Goal: Task Accomplishment & Management: Complete application form

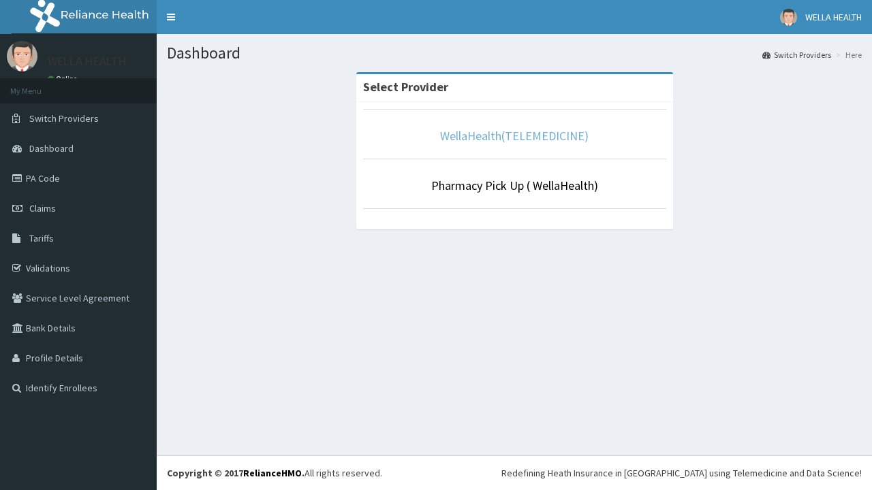
click at [514, 136] on link "WellaHealth(TELEMEDICINE)" at bounding box center [514, 136] width 148 height 16
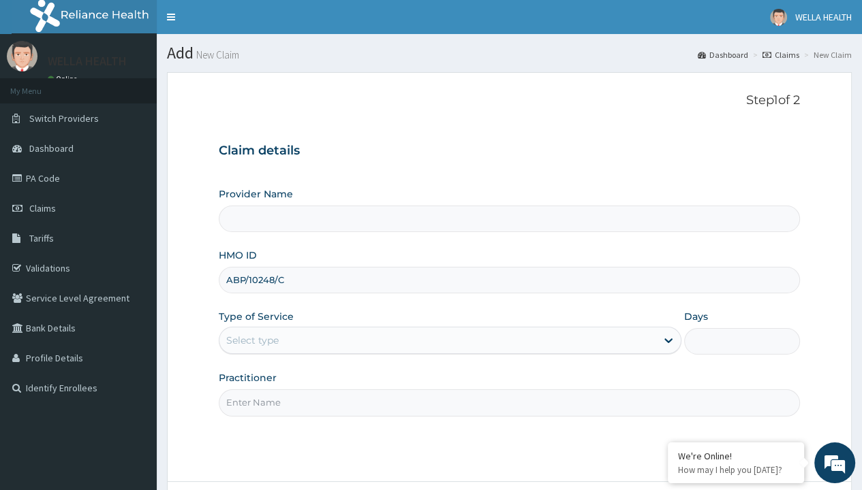
type input "ABP/10248/C"
type input "WellaHealth"
click at [252, 340] on div "Select type" at bounding box center [252, 341] width 52 height 14
type input "1"
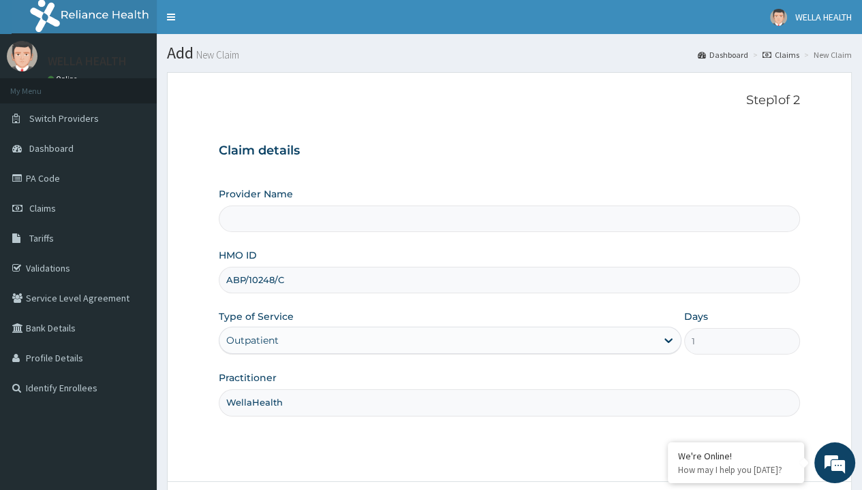
scroll to position [114, 0]
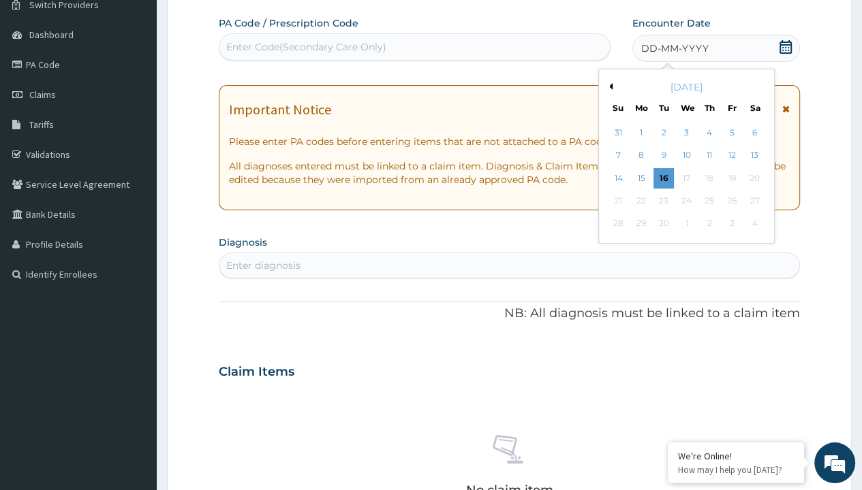
click at [753, 155] on div "13" at bounding box center [754, 156] width 20 height 20
click at [305, 46] on div "Enter Code(Secondary Care Only)" at bounding box center [306, 47] width 160 height 14
type input "PR/236F31F4"
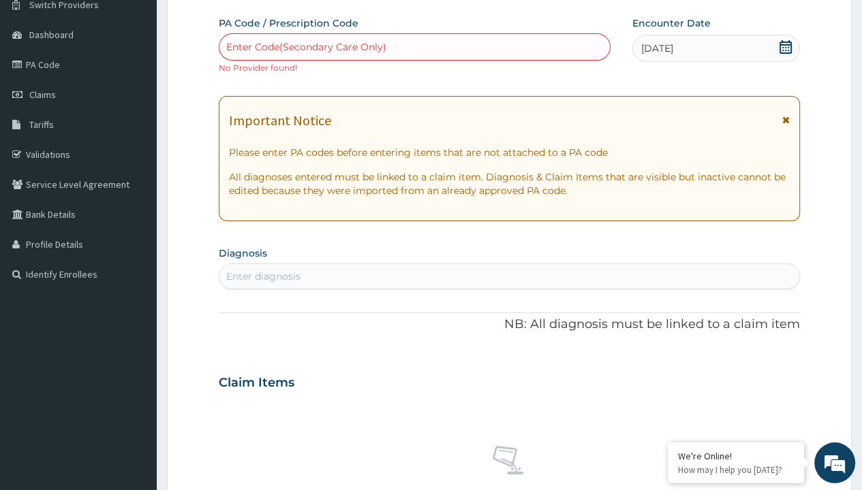
scroll to position [0, 0]
click at [263, 276] on div "Enter diagnosis" at bounding box center [263, 277] width 74 height 14
type input "prescription collected"
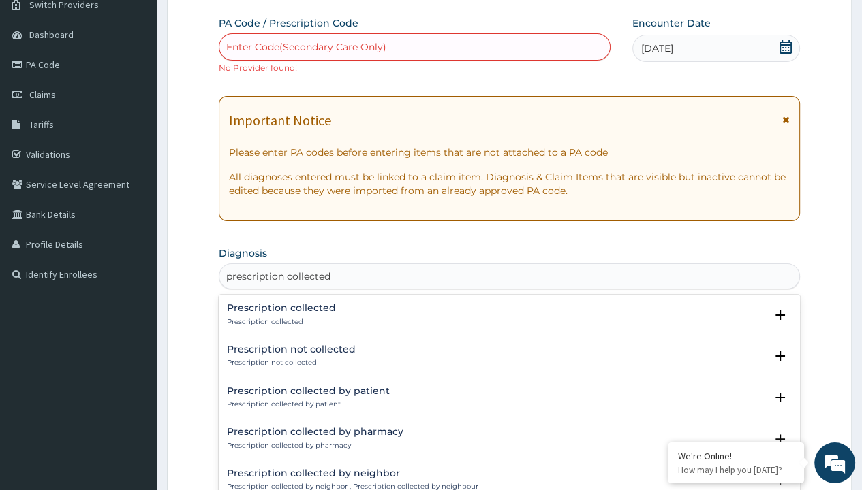
click at [279, 321] on p "Prescription collected" at bounding box center [281, 322] width 109 height 10
click at [204, 1] on form "Step 2 of 2 PA Code / Prescription Code Enter Code(Secondary Care Only) No Prov…" at bounding box center [509, 394] width 685 height 873
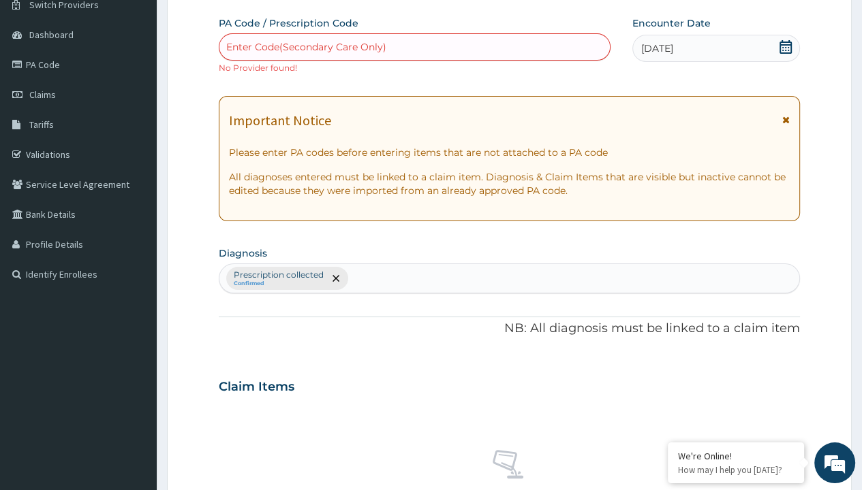
scroll to position [488, 0]
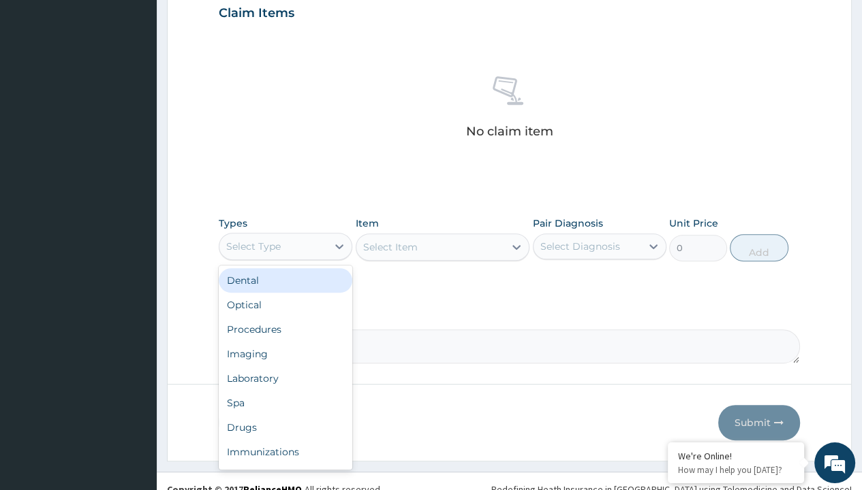
type input "procedures"
click at [285, 317] on div "Procedures" at bounding box center [285, 329] width 133 height 25
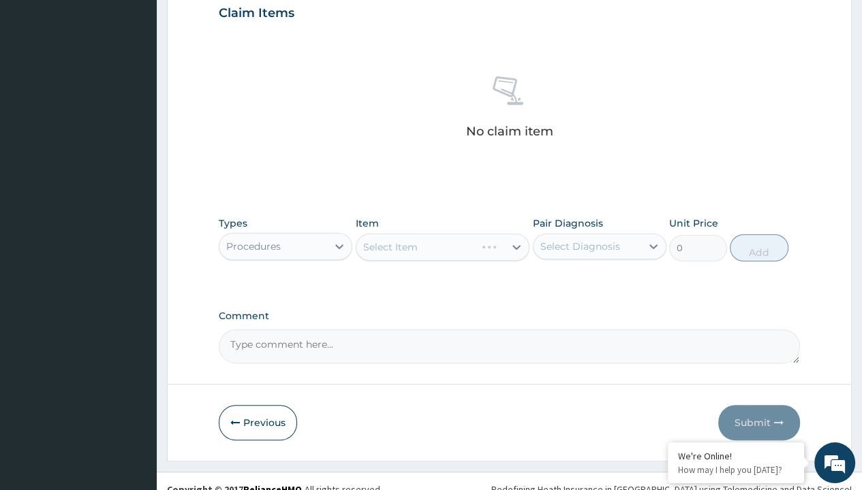
click at [390, 245] on div "Select Item" at bounding box center [390, 247] width 54 height 14
type input "service fee"
type input "100"
type input "prescription collected"
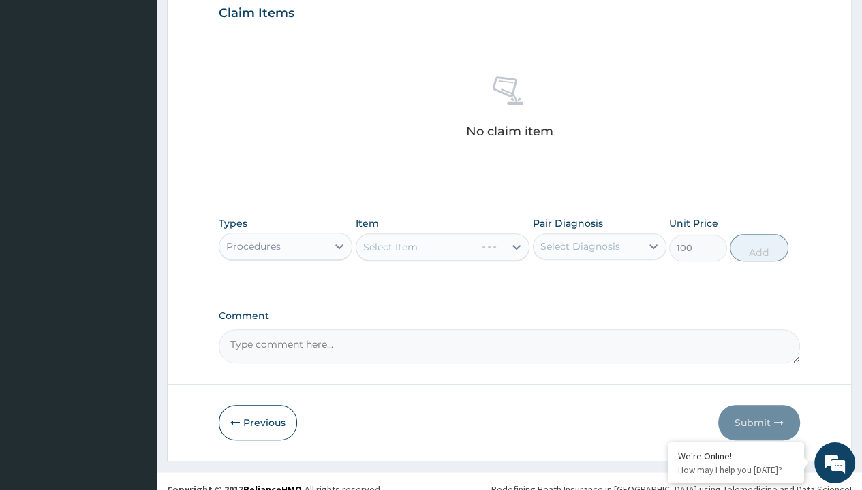
scroll to position [503, 0]
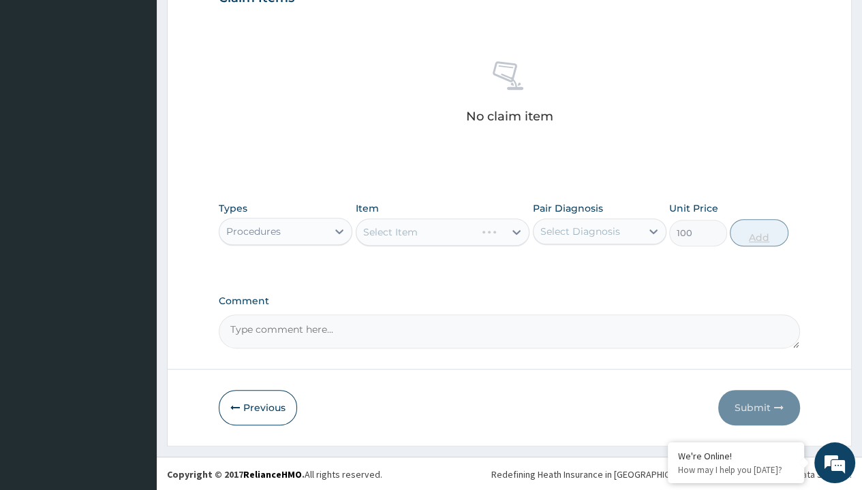
click at [759, 232] on button "Add" at bounding box center [758, 232] width 58 height 27
type input "0"
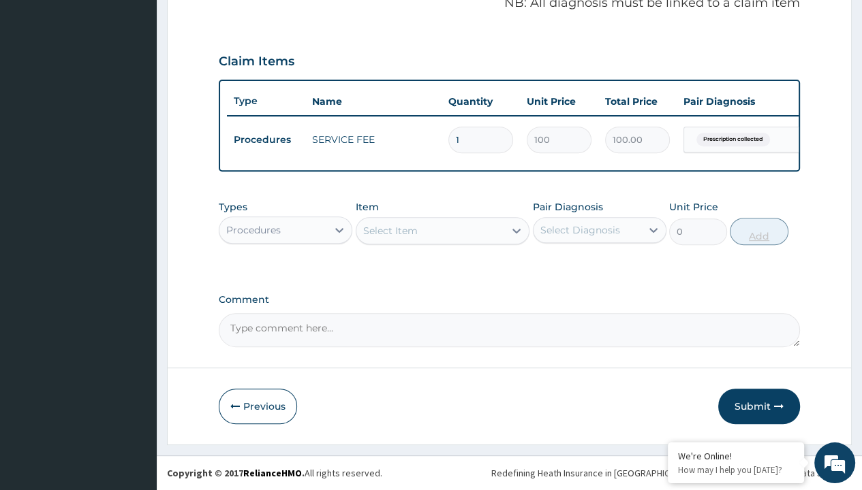
scroll to position [447, 0]
click at [204, 1] on form "Step 2 of 2 PA Code / Prescription Code Enter Code(Secondary Care Only) No Prov…" at bounding box center [509, 39] width 685 height 812
click at [253, 230] on div "Procedures" at bounding box center [253, 230] width 54 height 14
type input "drugs"
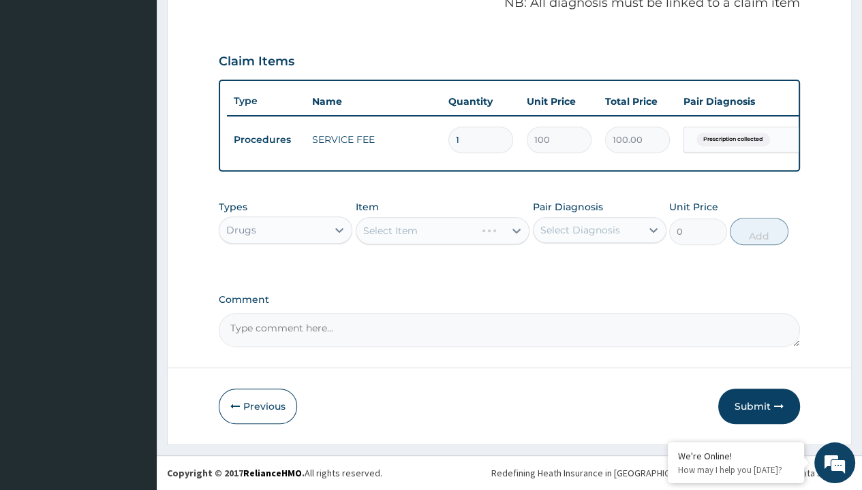
click at [390, 231] on div "Select Item" at bounding box center [443, 230] width 174 height 27
type input "augmentin 457mg suspension"
type input "8255.5"
type input "prescription collected"
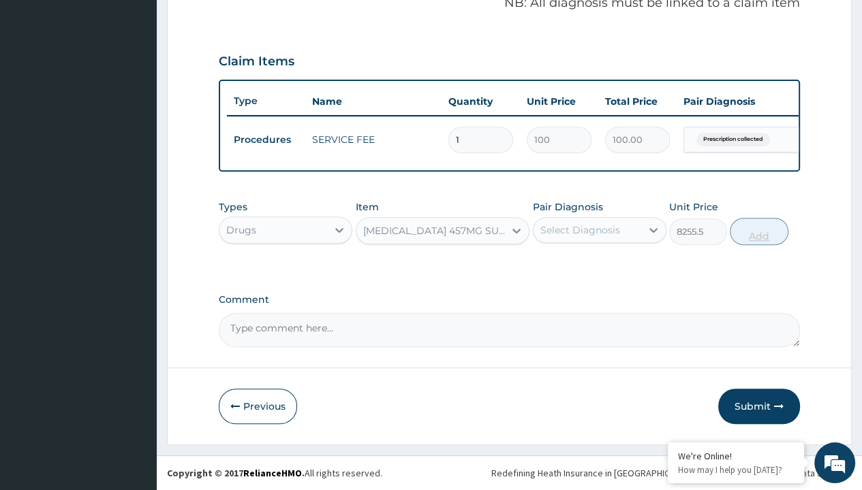
scroll to position [447, 0]
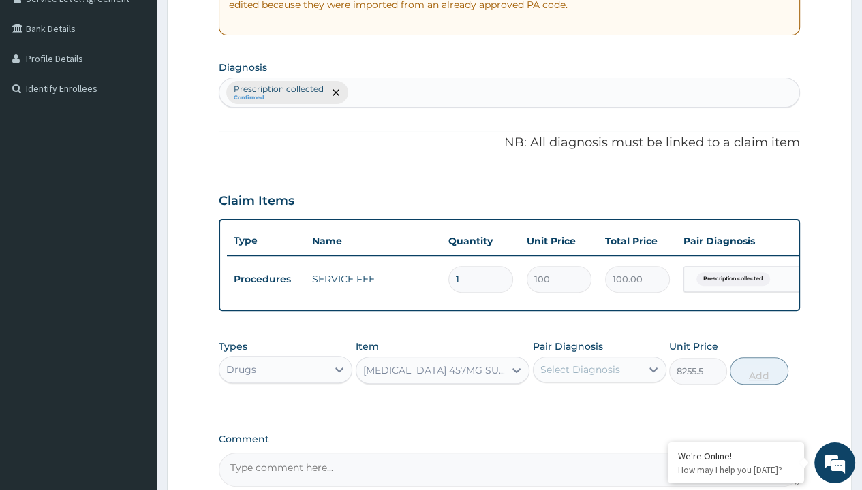
click at [759, 358] on button "Add" at bounding box center [758, 371] width 58 height 27
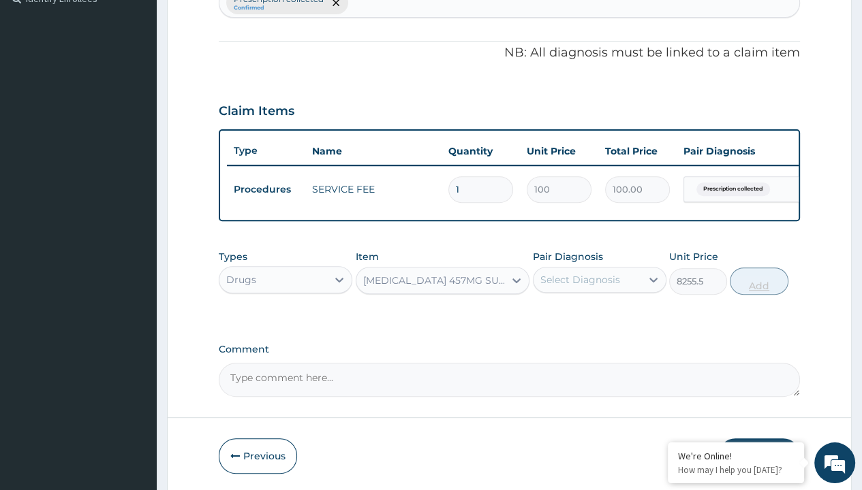
type input "0"
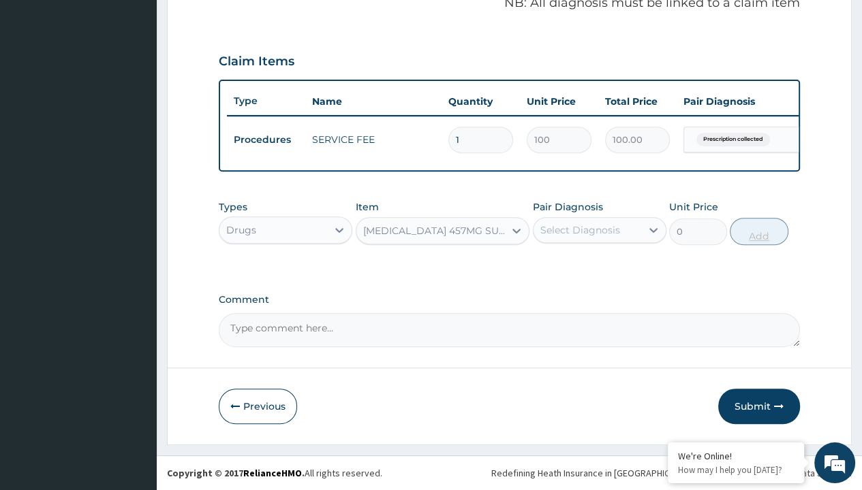
scroll to position [0, 0]
click at [204, 1] on form "Step 2 of 2 PA Code / Prescription Code Enter Code(Secondary Care Only) No Prov…" at bounding box center [509, 39] width 685 height 812
type input "drugs"
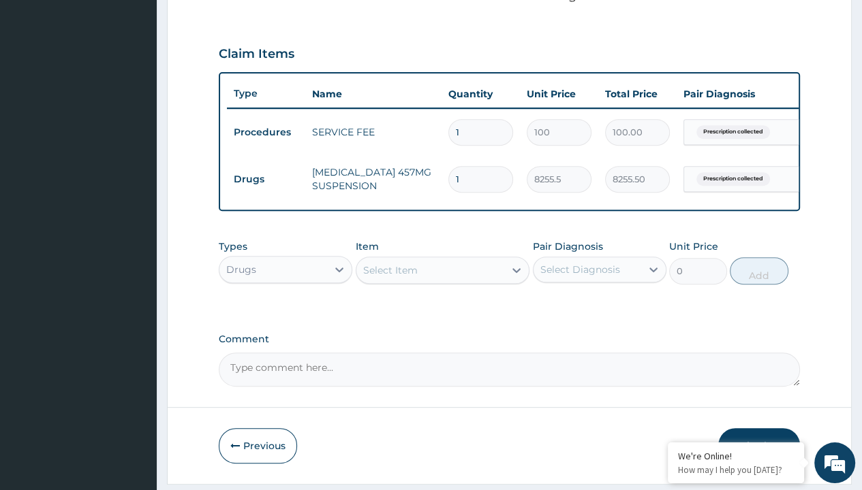
click at [390, 277] on div "Select Item" at bounding box center [390, 271] width 54 height 14
type input "paracetamol syrup emzor/bott"
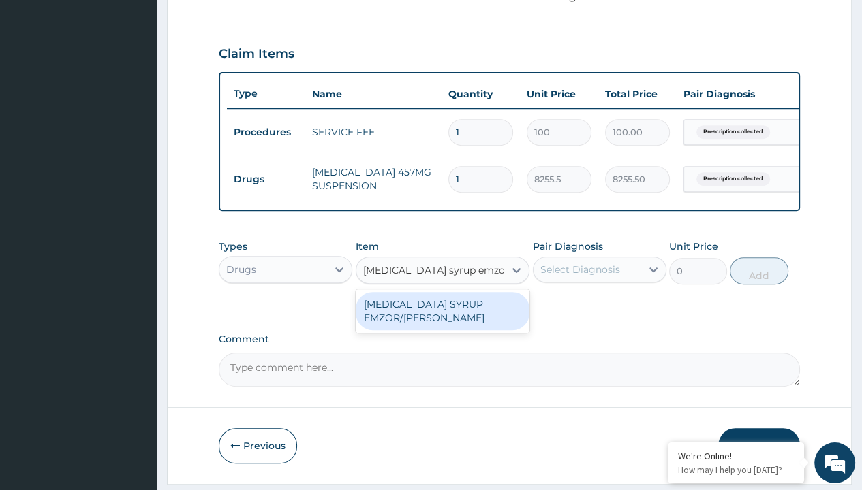
click at [442, 319] on div "PARACETAMOL SYRUP EMZOR/BOTT" at bounding box center [443, 311] width 174 height 38
type input "1214.099975585938"
type input "prescription collected"
click at [759, 257] on button "Add" at bounding box center [758, 270] width 58 height 27
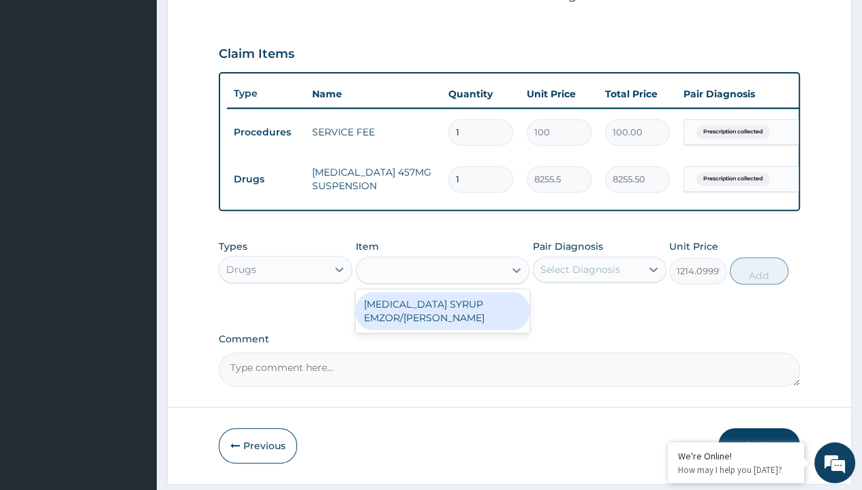
type input "0"
click at [204, 1] on form "Step 2 of 2 PA Code / Prescription Code Enter Code(Secondary Care Only) No Prov…" at bounding box center [509, 54] width 685 height 859
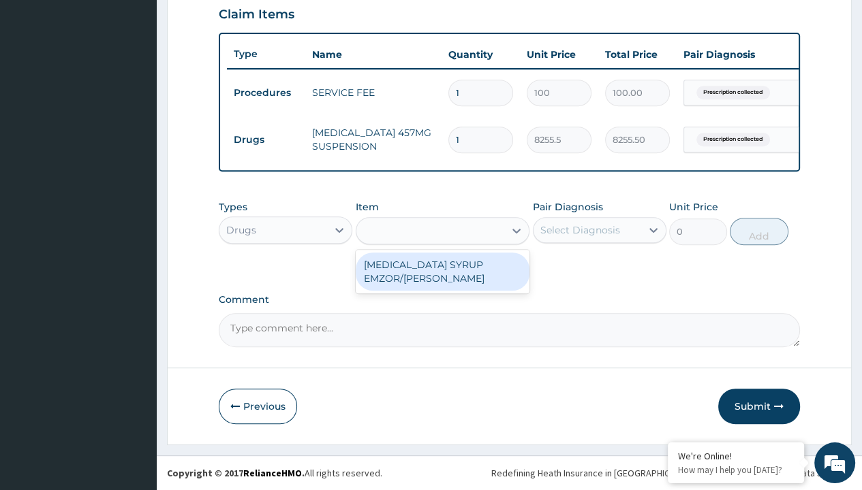
click at [266, 130] on td "Drugs" at bounding box center [266, 139] width 78 height 25
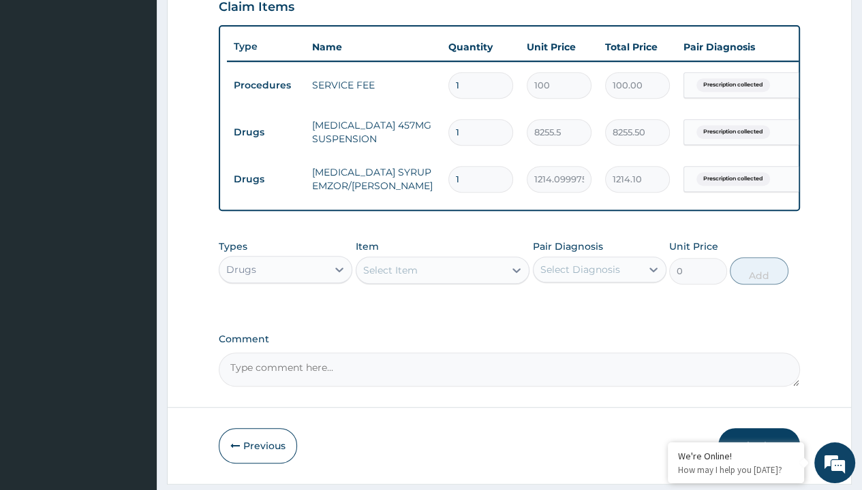
type input "drugs"
click at [390, 277] on div "Select Item" at bounding box center [390, 271] width 54 height 14
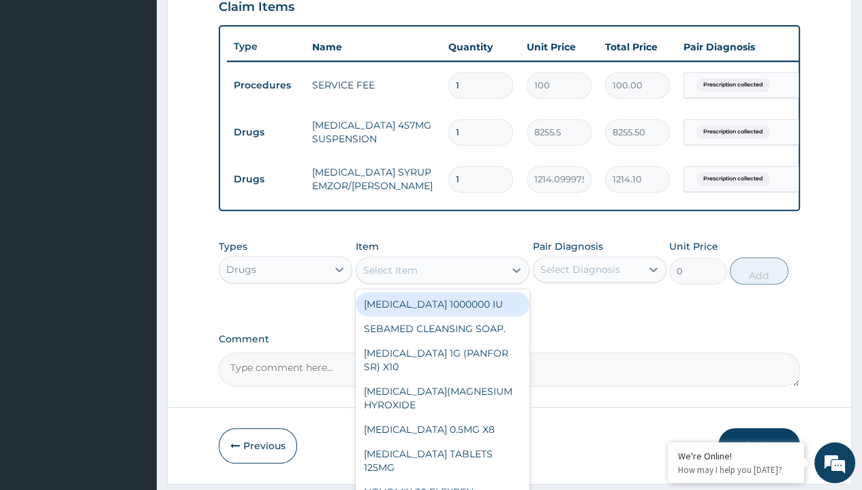
type input "zyncet syrup"
type input "2200"
type input "prescription collected"
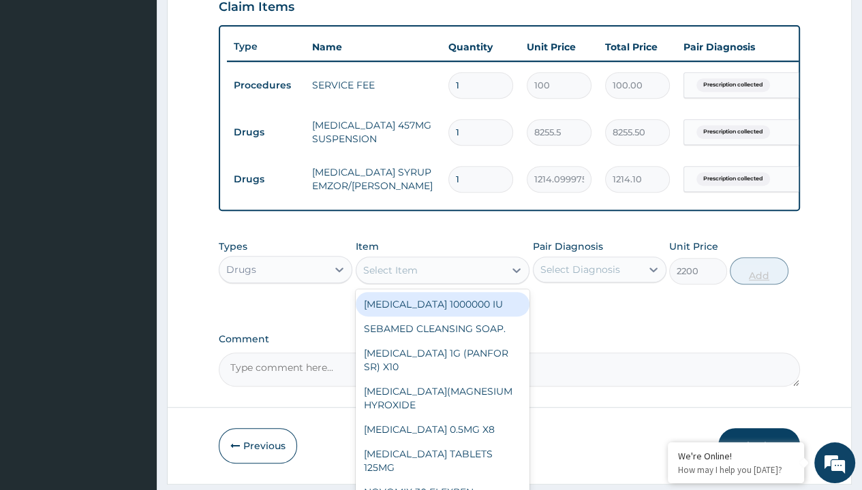
click at [759, 257] on button "Add" at bounding box center [758, 270] width 58 height 27
type input "0"
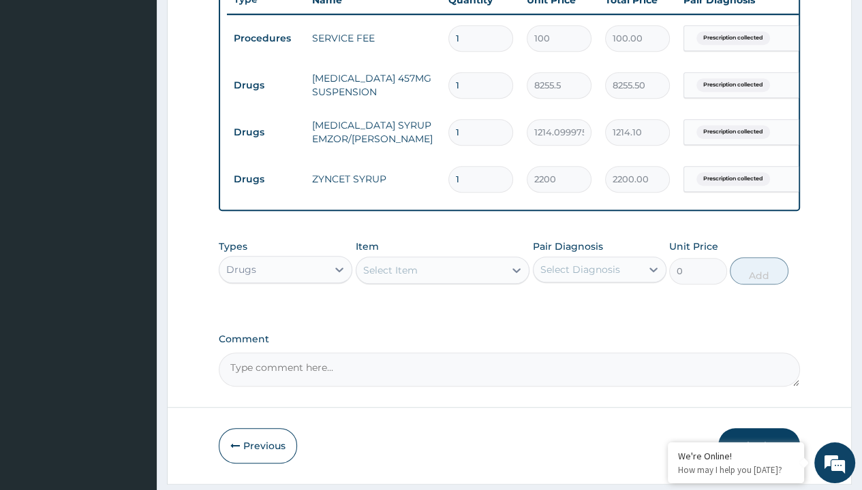
click at [759, 428] on button "Submit" at bounding box center [759, 445] width 82 height 35
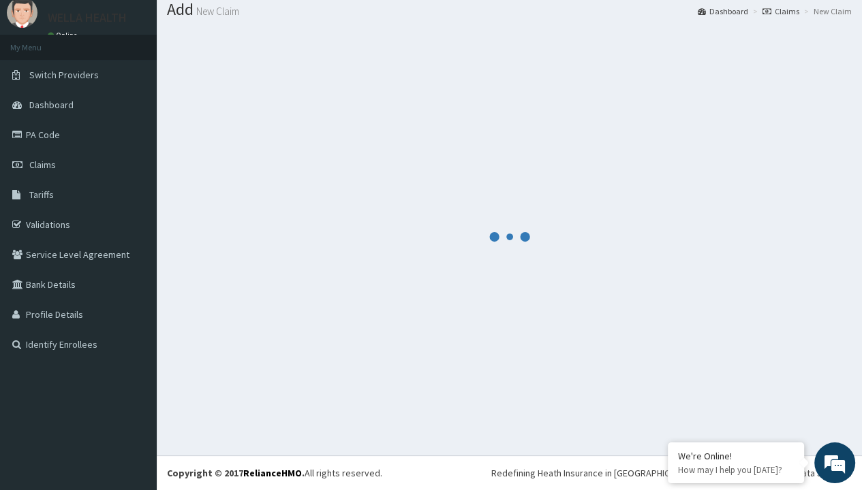
scroll to position [576, 0]
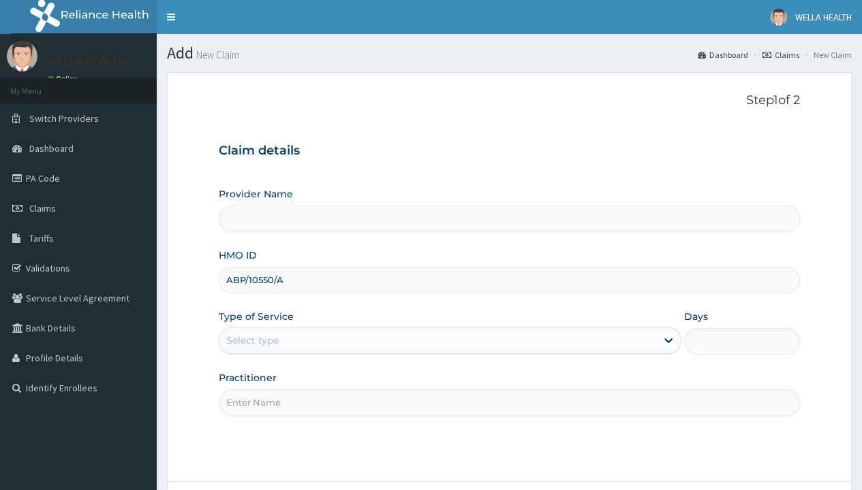
type input "ABP/10550/A"
type input "WellaHealth"
click at [252, 340] on div "Select type" at bounding box center [252, 341] width 52 height 14
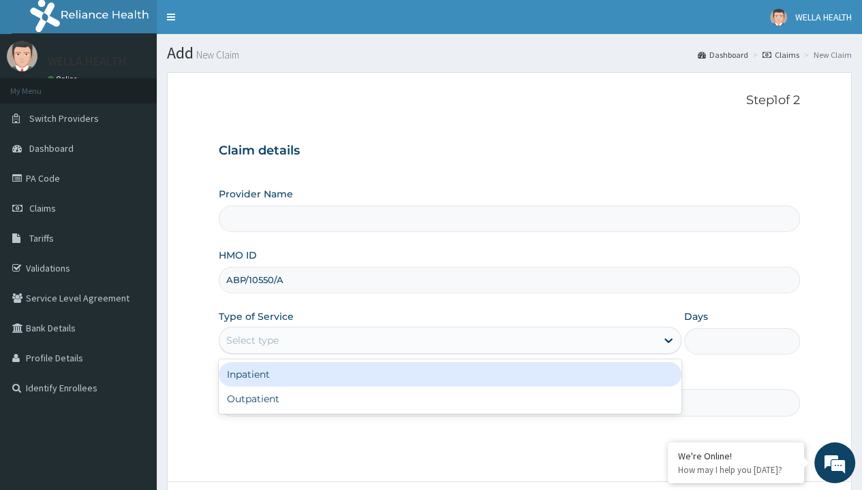
click at [450, 398] on div "Outpatient" at bounding box center [450, 399] width 462 height 25
type input "1"
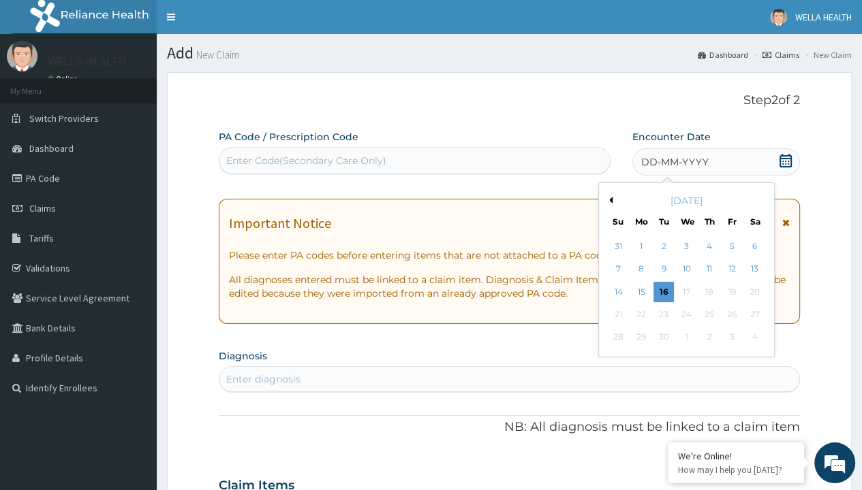
scroll to position [114, 0]
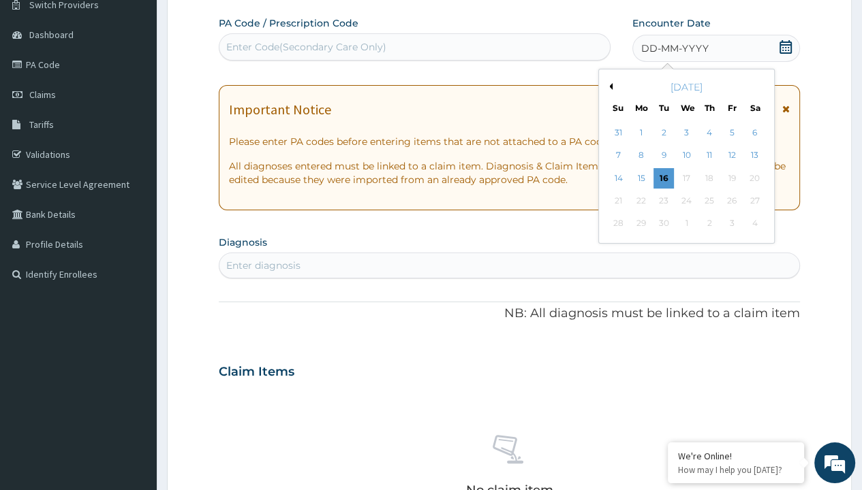
click at [753, 155] on div "13" at bounding box center [754, 156] width 20 height 20
click at [305, 46] on div "Enter Code(Secondary Care Only)" at bounding box center [306, 47] width 160 height 14
type input "PR/0339DE22"
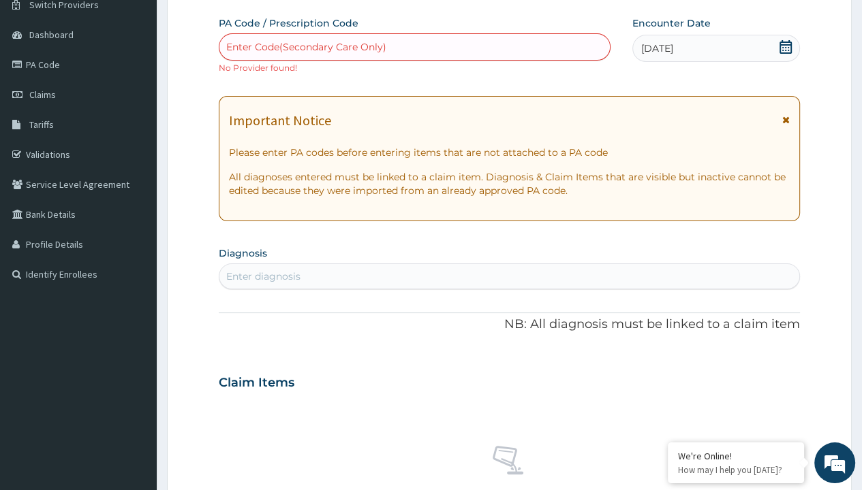
scroll to position [0, 0]
click at [263, 276] on div "Enter diagnosis" at bounding box center [263, 277] width 74 height 14
type input "prescription collected"
click at [204, 1] on form "Step 2 of 2 PA Code / Prescription Code Enter Code(Secondary Care Only) No Prov…" at bounding box center [509, 394] width 685 height 873
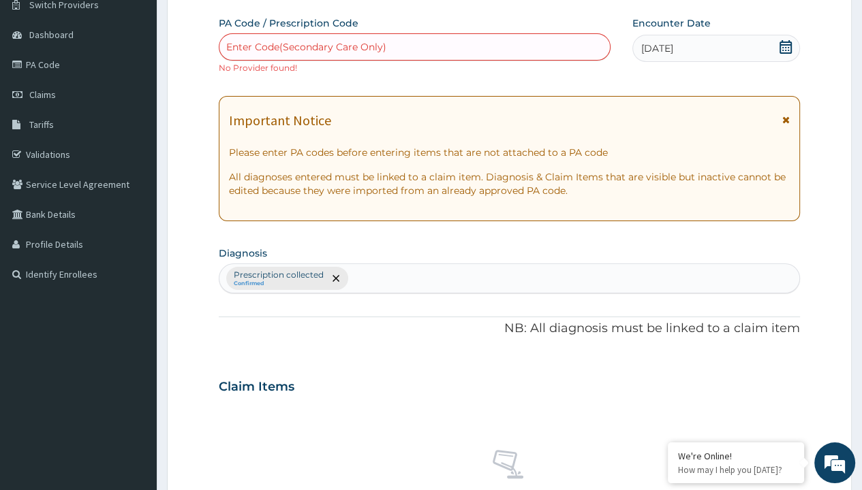
scroll to position [488, 0]
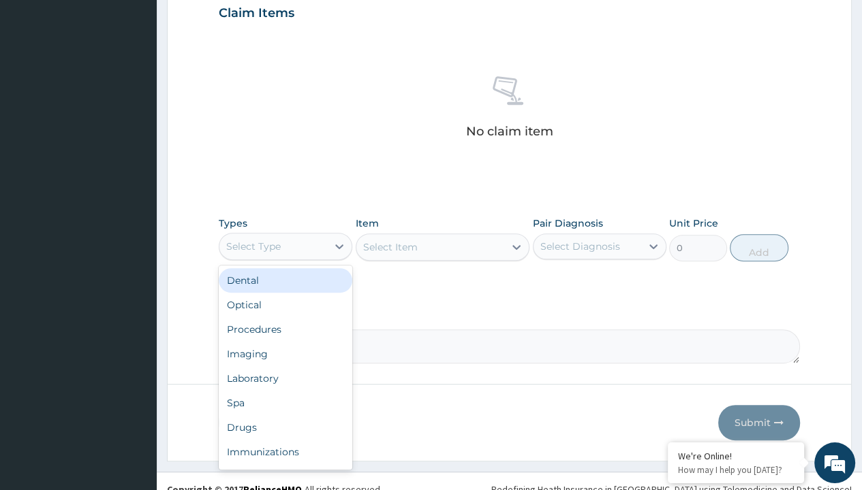
type input "procedures"
click at [285, 317] on div "Procedures" at bounding box center [285, 329] width 133 height 25
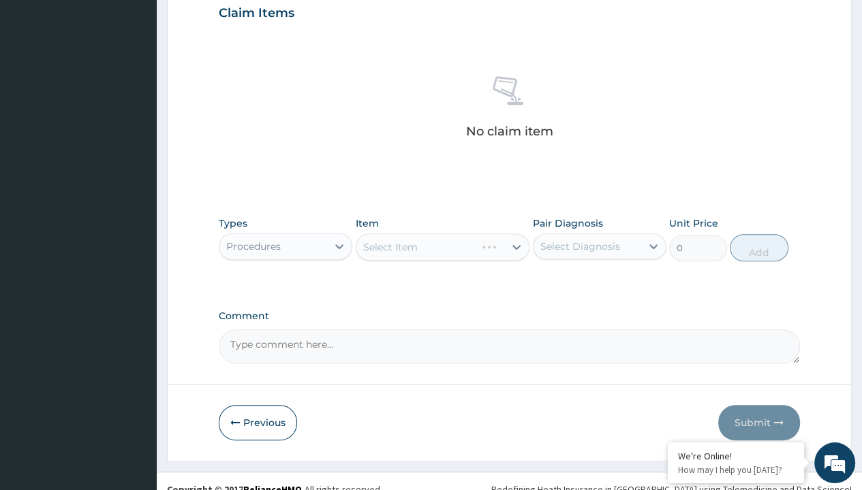
click at [390, 245] on div "Select Item" at bounding box center [390, 247] width 54 height 14
type input "service fee"
type input "100"
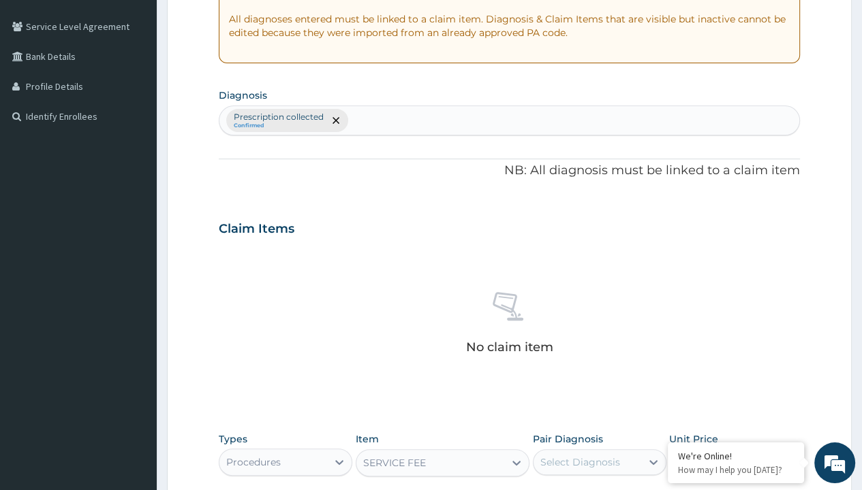
type input "prescription collected"
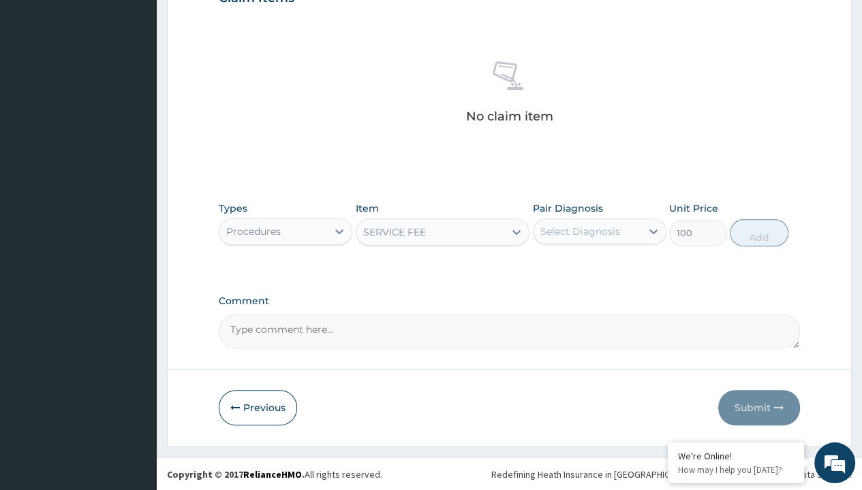
click at [759, 232] on button "Add" at bounding box center [758, 232] width 58 height 27
type input "0"
click at [204, 1] on form "Step 2 of 2 PA Code / Prescription Code Enter Code(Secondary Care Only) No Prov…" at bounding box center [509, 8] width 685 height 877
click at [253, 230] on div "Procedures" at bounding box center [253, 232] width 54 height 14
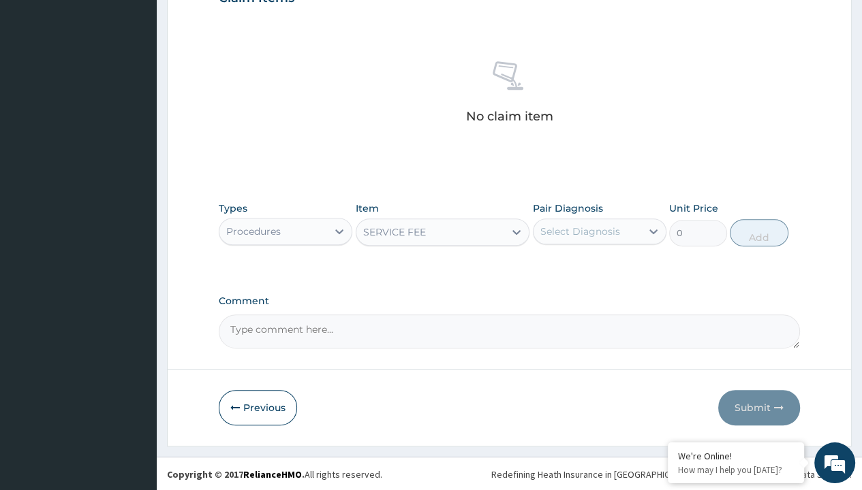
type input "drugs"
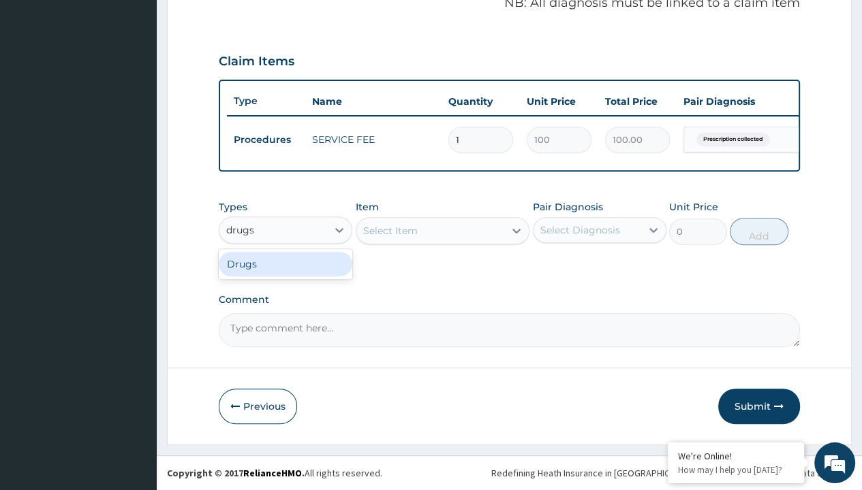
scroll to position [447, 0]
click at [285, 264] on div "Drugs" at bounding box center [285, 264] width 133 height 25
click at [390, 231] on div "Select Item" at bounding box center [443, 230] width 174 height 27
type input "artemether + lumefantrine 80/480 lonart ds/pack"
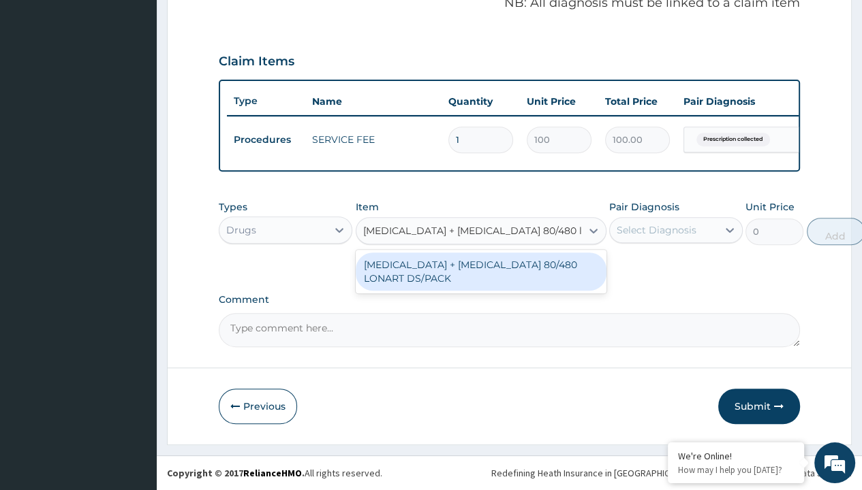
click at [480, 272] on div "ARTEMETHER + LUMEFANTRINE 80/480 LONART DS/PACK" at bounding box center [481, 272] width 251 height 38
type input "665"
type input "prescription collected"
click at [806, 232] on button "Add" at bounding box center [835, 231] width 58 height 27
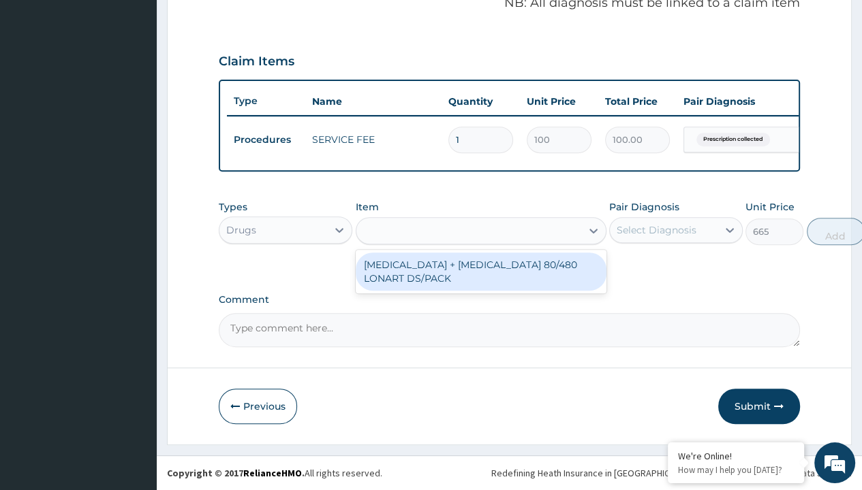
type input "0"
click at [204, 1] on form "Step 2 of 2 PA Code / Prescription Code Enter Code(Secondary Care Only) No Prov…" at bounding box center [509, 39] width 685 height 812
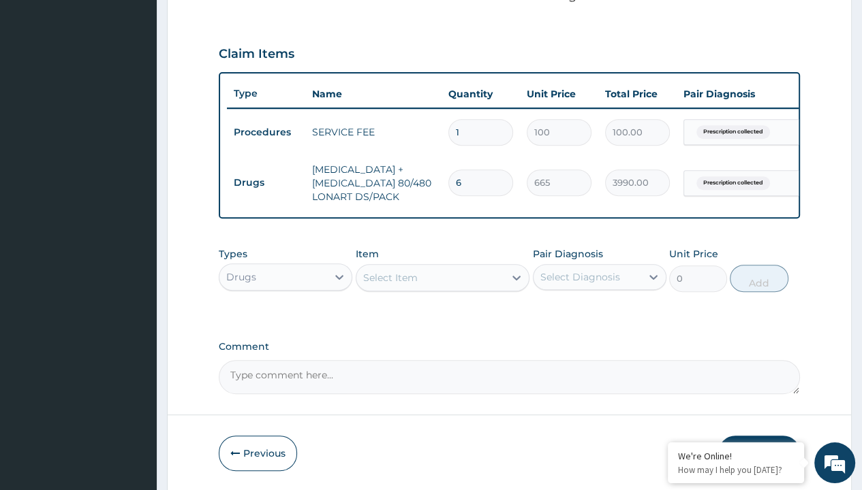
type input "drugs"
click at [390, 285] on div "Select Item" at bounding box center [390, 278] width 54 height 14
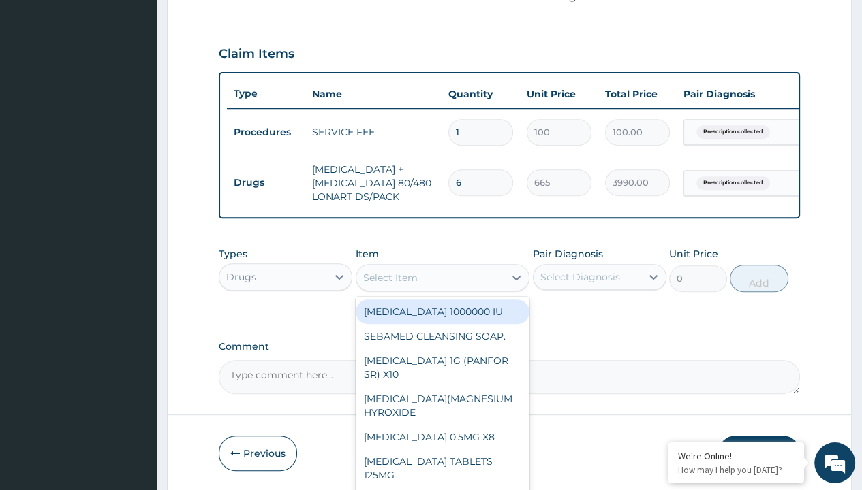
type input "brustan-n (ibuprofen) 400mg tablet"
type input "70"
type input "prescription collected"
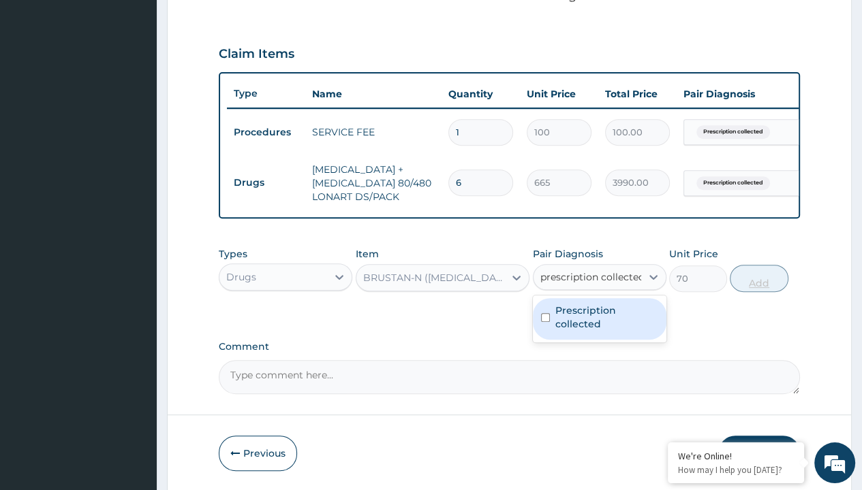
click at [599, 304] on label "Prescription collected" at bounding box center [606, 317] width 103 height 27
checkbox input "true"
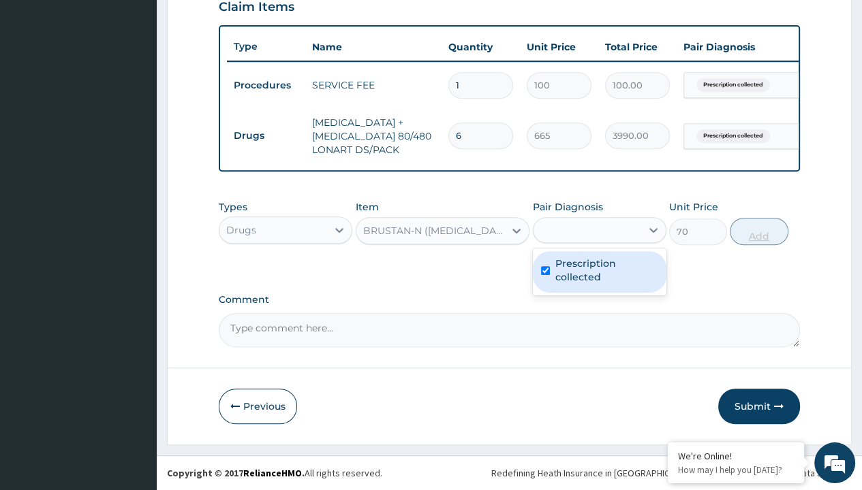
click at [759, 232] on button "Add" at bounding box center [758, 231] width 58 height 27
type input "0"
click at [759, 407] on button "Submit" at bounding box center [759, 406] width 82 height 35
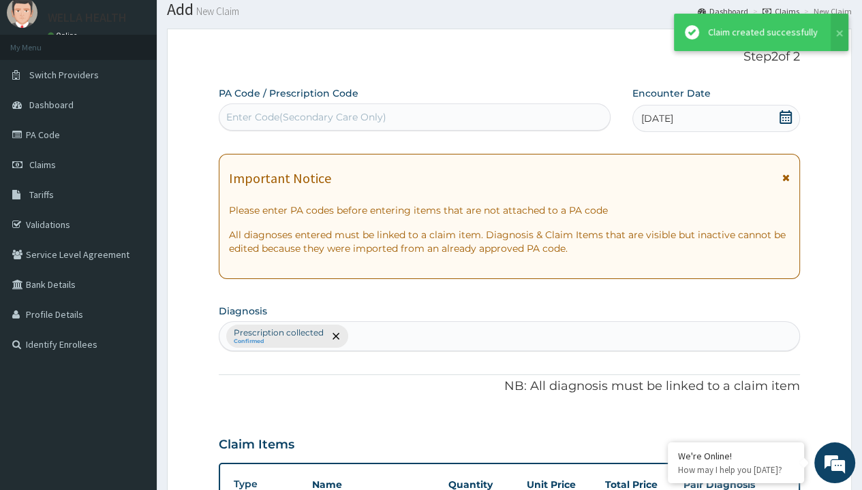
scroll to position [544, 0]
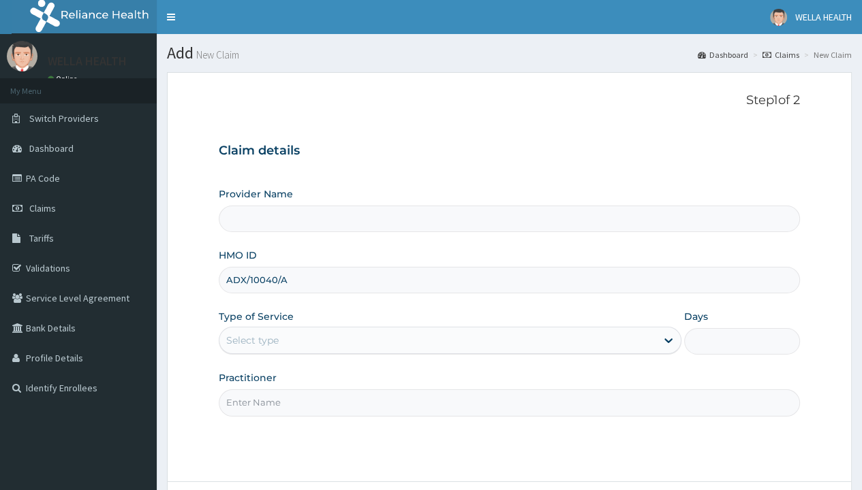
type input "ADX/10040/A"
type input "WellaHealth"
click at [252, 340] on div "Select type" at bounding box center [252, 341] width 52 height 14
type input "1"
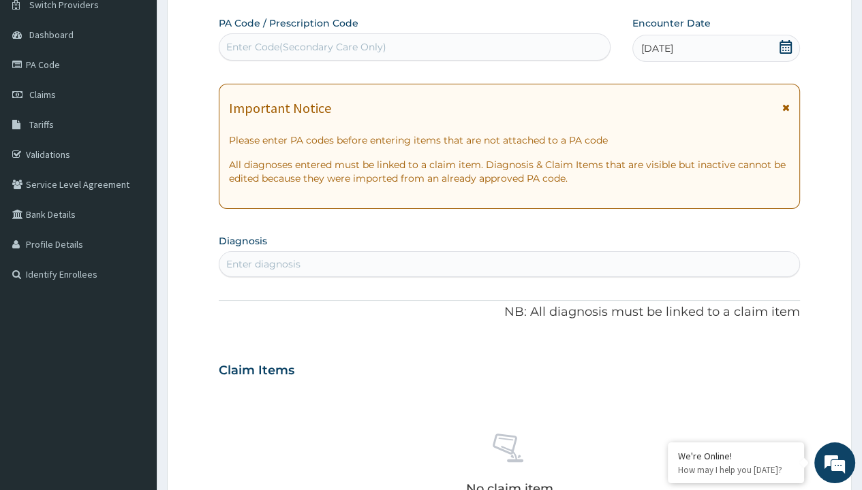
click at [305, 46] on div "Enter Code(Secondary Care Only)" at bounding box center [306, 47] width 160 height 14
type input "PR/51BA5868"
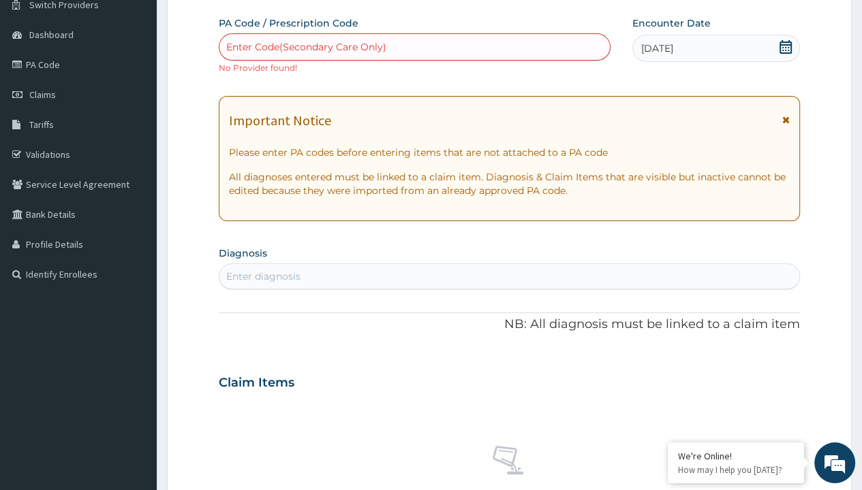
scroll to position [0, 0]
click at [263, 276] on div "Enter diagnosis" at bounding box center [263, 277] width 74 height 14
type input "prescription collected"
click at [204, 1] on form "Step 2 of 2 PA Code / Prescription Code Enter Code(Secondary Care Only) No Prov…" at bounding box center [509, 394] width 685 height 873
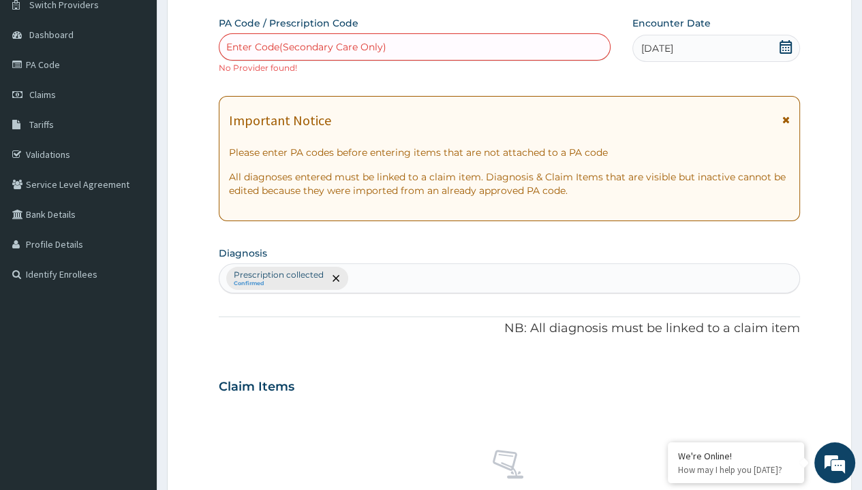
scroll to position [488, 0]
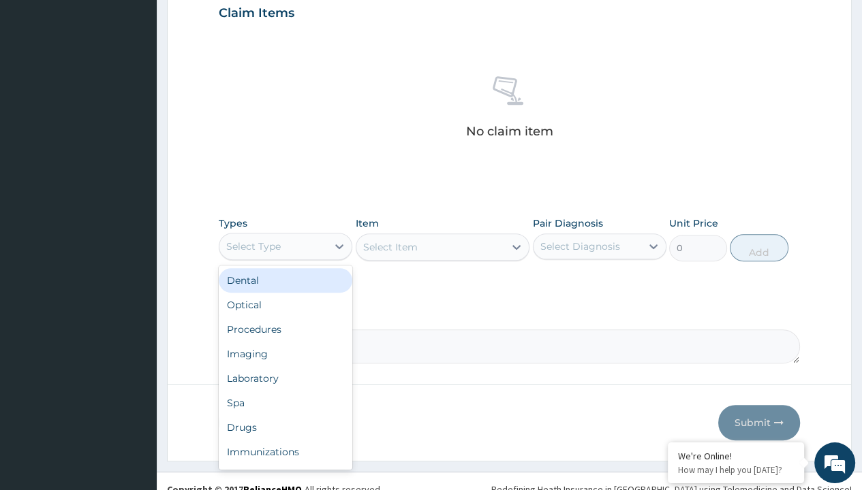
type input "procedures"
click at [285, 317] on div "Procedures" at bounding box center [285, 329] width 133 height 25
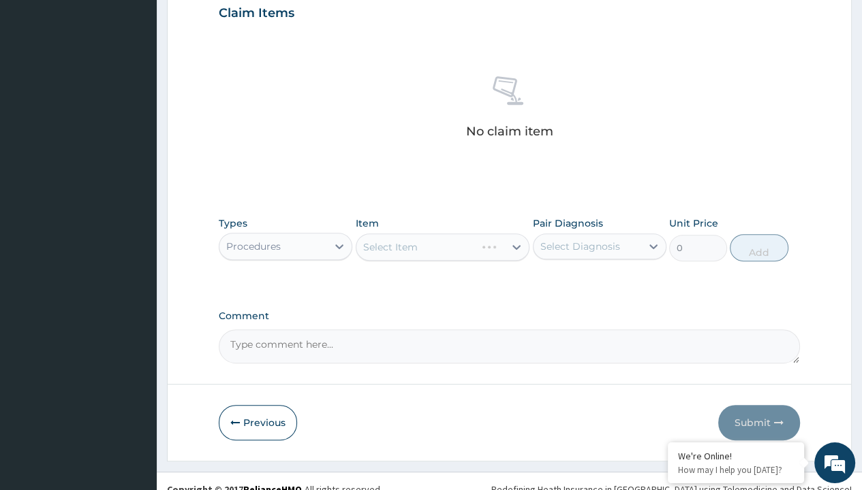
click at [390, 245] on div "Select Item" at bounding box center [390, 247] width 54 height 14
type input "service fee"
type input "100"
type input "prescription collected"
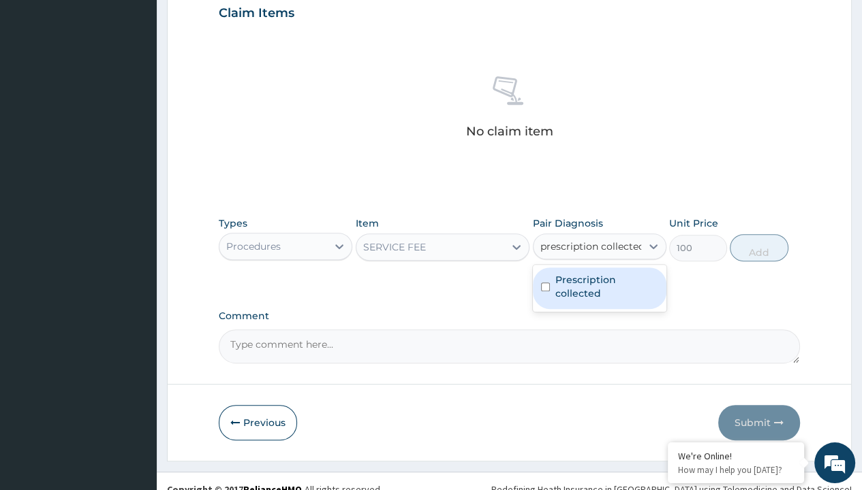
click at [599, 273] on label "Prescription collected" at bounding box center [606, 286] width 103 height 27
checkbox input "true"
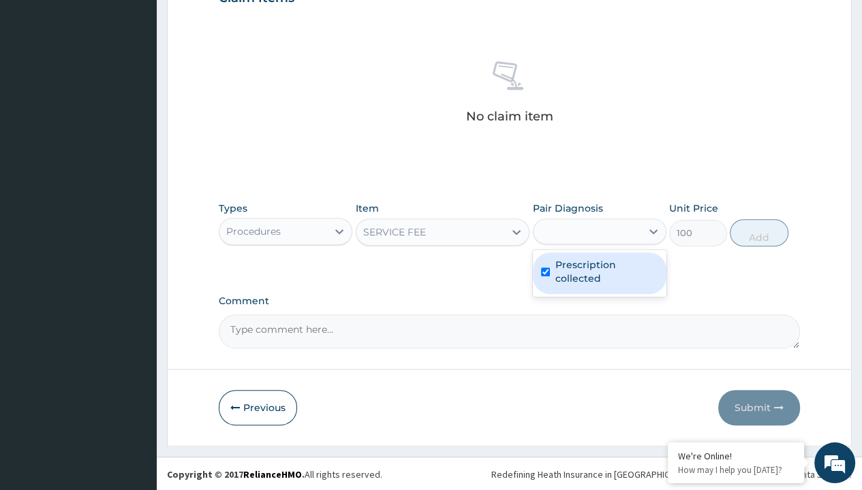
click at [759, 232] on button "Add" at bounding box center [758, 232] width 58 height 27
type input "0"
click at [204, 1] on form "Step 2 of 2 PA Code / Prescription Code Enter Code(Secondary Care Only) No Prov…" at bounding box center [509, 8] width 685 height 877
click at [253, 230] on div "Procedures" at bounding box center [253, 232] width 54 height 14
type input "drugs"
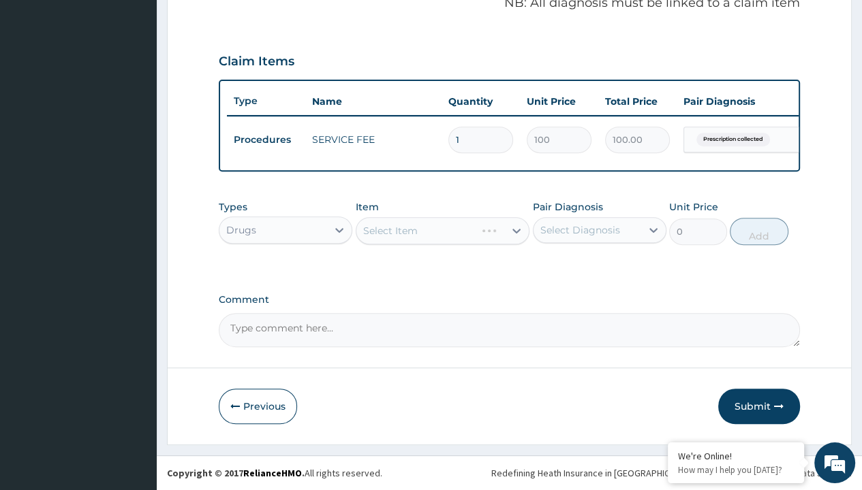
click at [390, 231] on div "Select Item" at bounding box center [390, 231] width 54 height 14
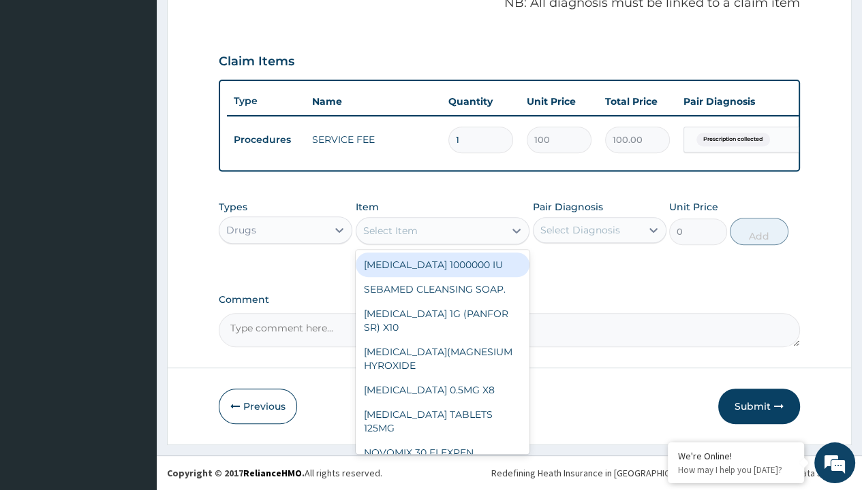
type input "artemether + lumefantrine 80/480 lonart ds/pack"
type input "665"
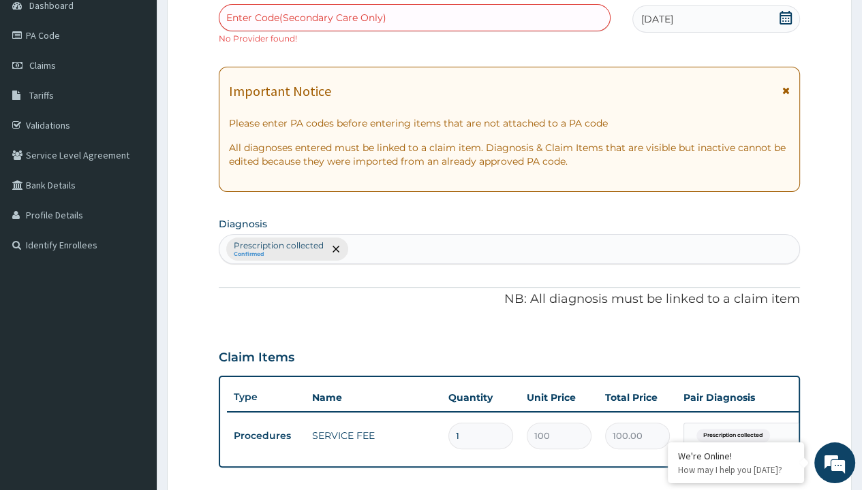
type input "prescription collected"
type input "0"
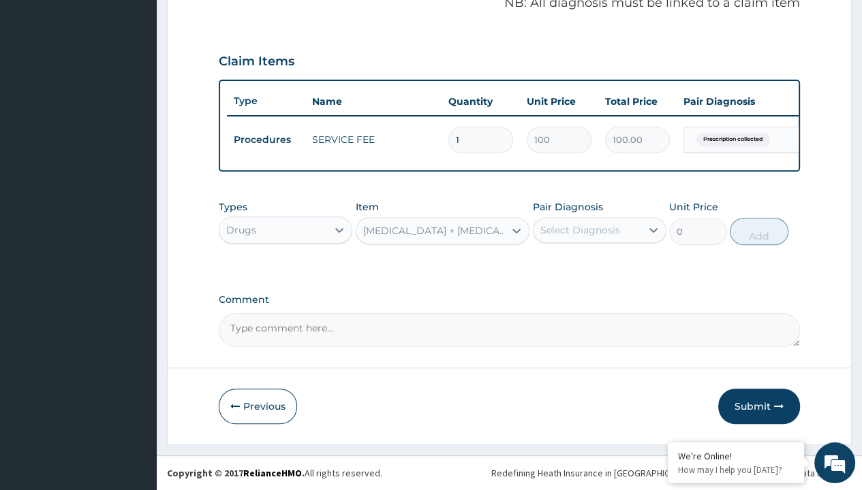
click at [204, 1] on form "Step 2 of 2 PA Code / Prescription Code Enter Code(Secondary Care Only) No Prov…" at bounding box center [509, 39] width 685 height 812
type input "drugs"
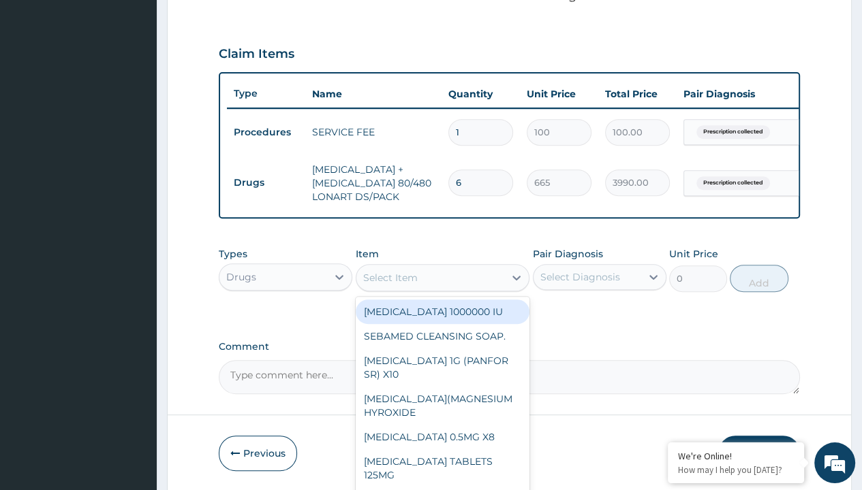
type input "magnesium trisilicate (mmt)"
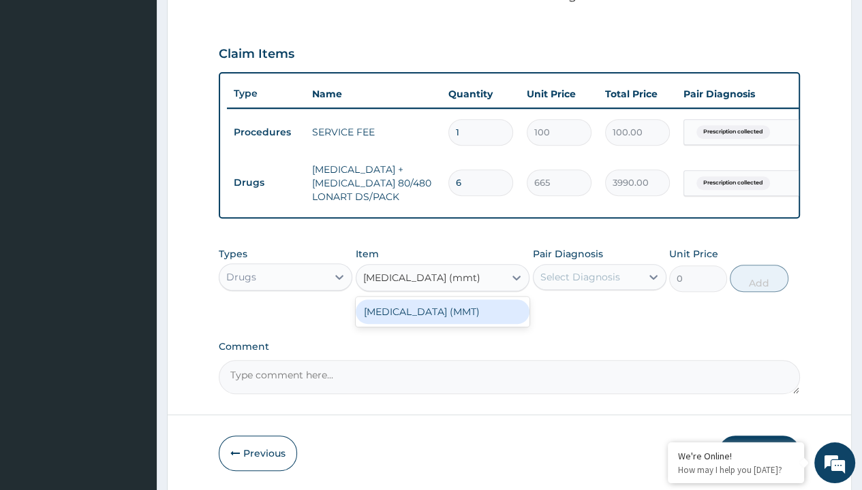
click at [442, 319] on div "[MEDICAL_DATA] (MMT)" at bounding box center [443, 312] width 174 height 25
type input "2339.89990234375"
type input "prescription collected"
click at [759, 265] on button "Add" at bounding box center [758, 278] width 58 height 27
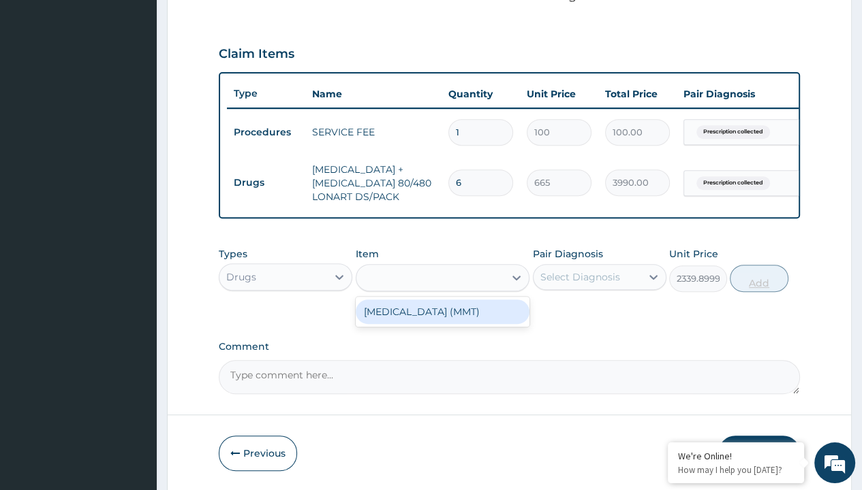
type input "0"
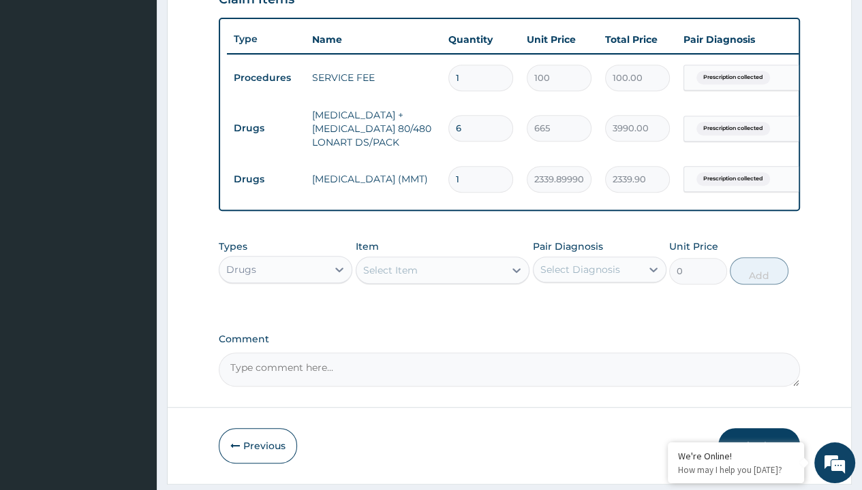
click at [204, 1] on form "Step 2 of 2 PA Code / Prescription Code Enter Code(Secondary Care Only) No Prov…" at bounding box center [509, 27] width 685 height 913
click at [266, 126] on td "Drugs" at bounding box center [266, 128] width 78 height 25
type input "drugs"
click at [390, 277] on div "Select Item" at bounding box center [390, 271] width 54 height 14
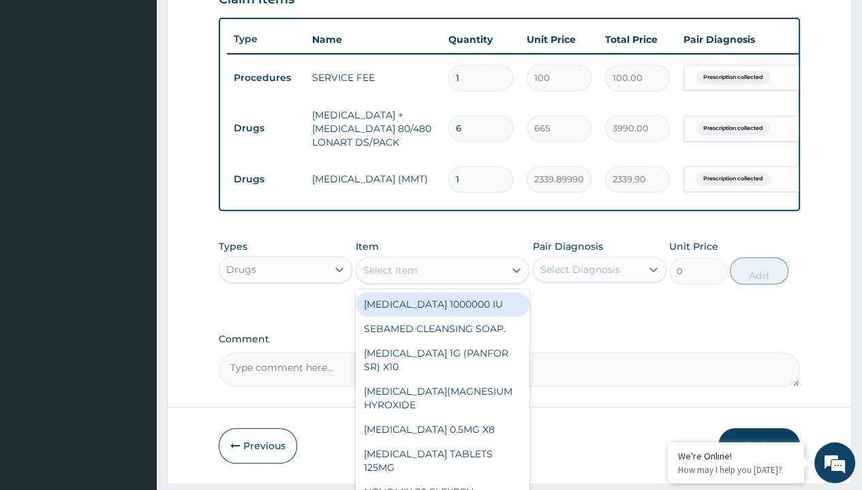
type input "emzor pcm tablet/sach"
type input "25"
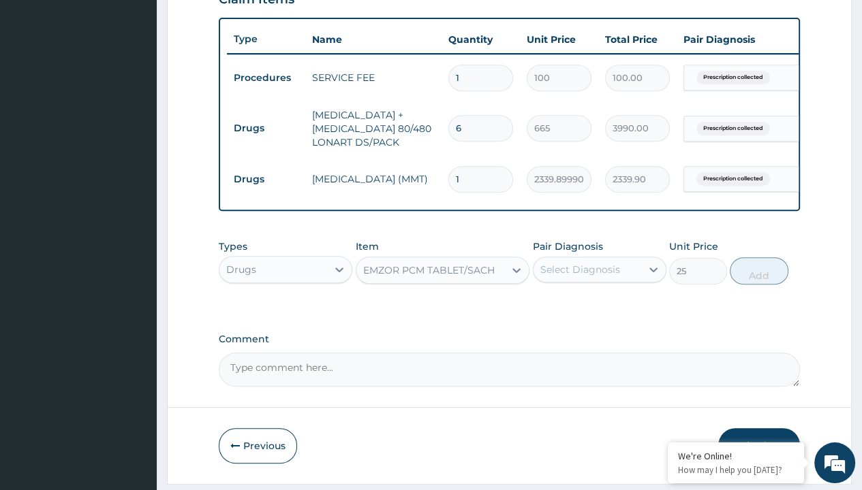
type input "prescription collected"
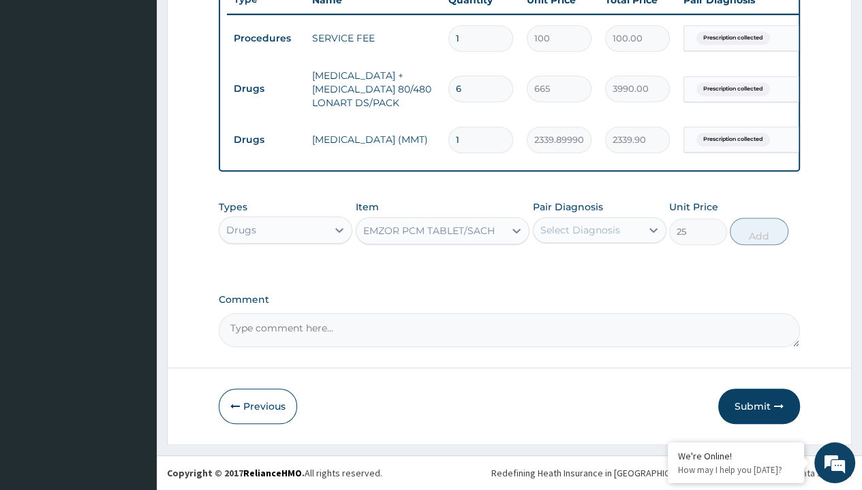
click at [759, 232] on button "Add" at bounding box center [758, 231] width 58 height 27
type input "0"
click at [266, 80] on td "Drugs" at bounding box center [266, 88] width 78 height 25
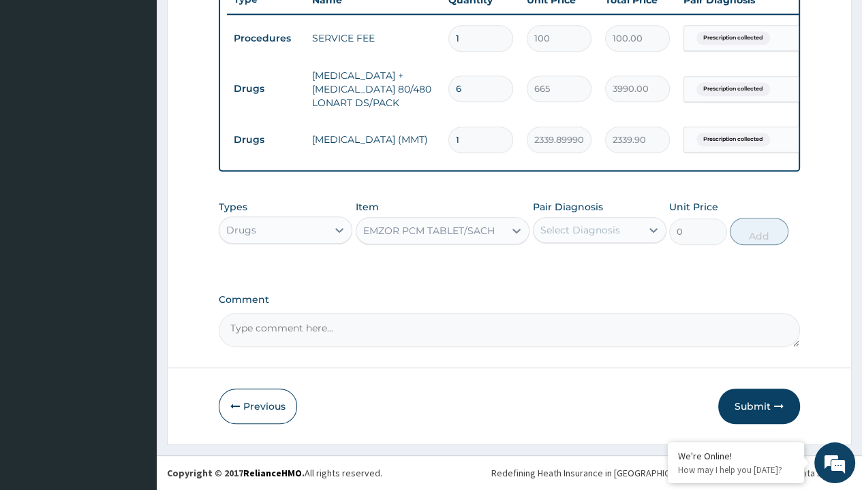
type input "drugs"
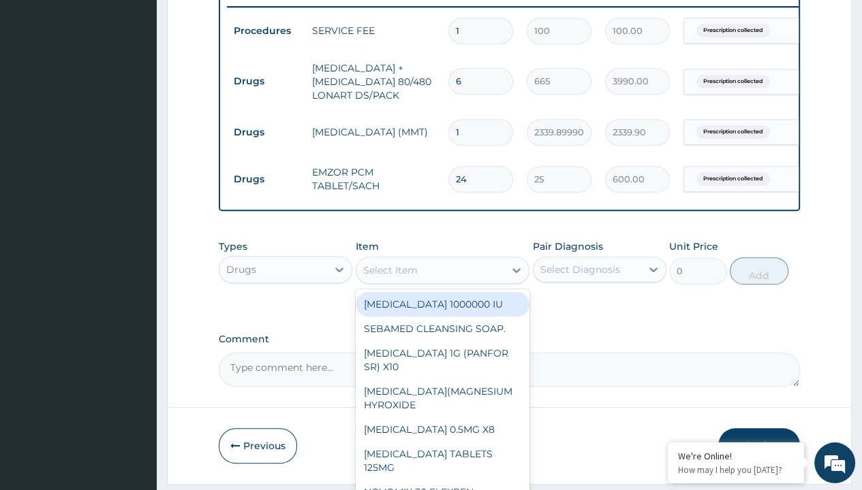
type input "cimetidine 200mg"
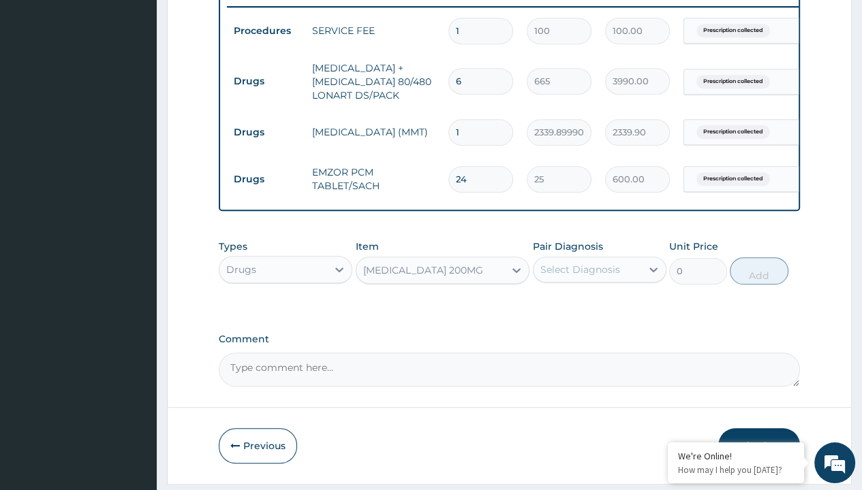
type input "88.69999694824219"
type input "prescription collected"
click at [759, 257] on button "Add" at bounding box center [758, 270] width 58 height 27
type input "0"
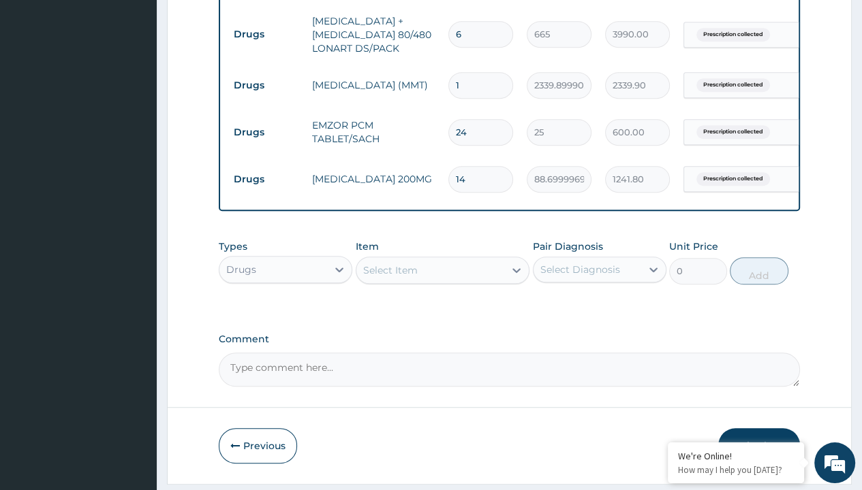
click at [759, 428] on button "Submit" at bounding box center [759, 445] width 82 height 35
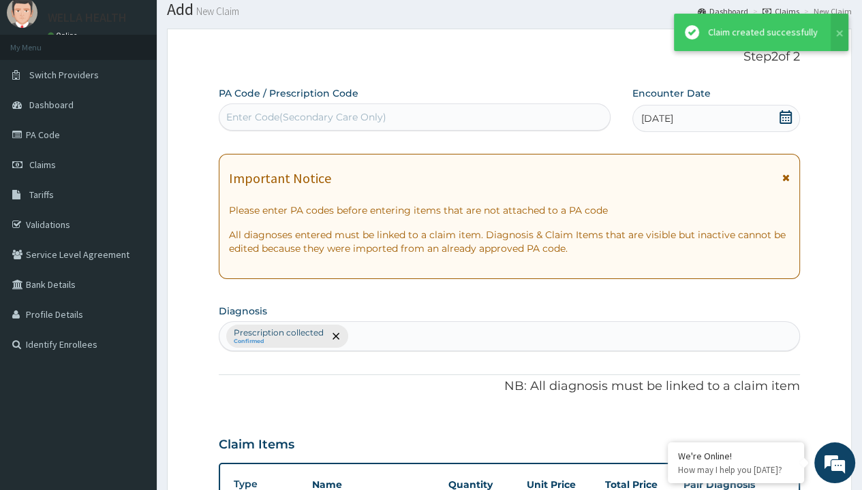
scroll to position [630, 0]
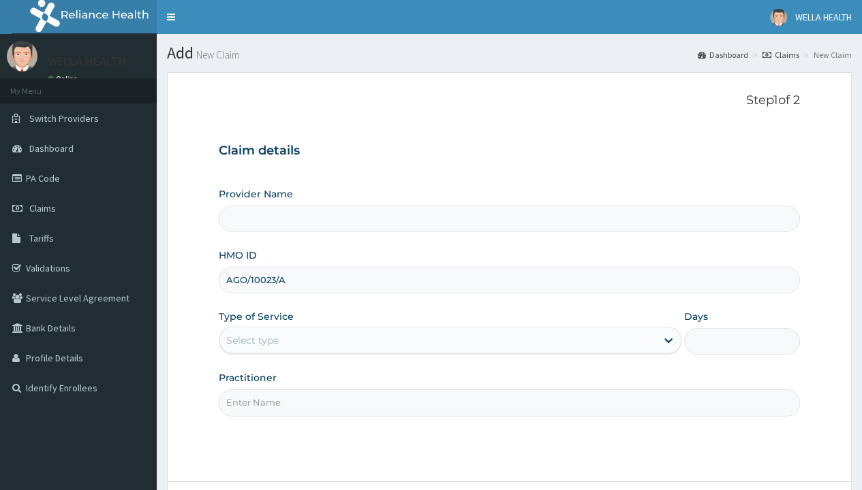
type input "AGO/10023/A"
type input "WellaHealth"
click at [252, 340] on div "Select type" at bounding box center [252, 341] width 52 height 14
type input "1"
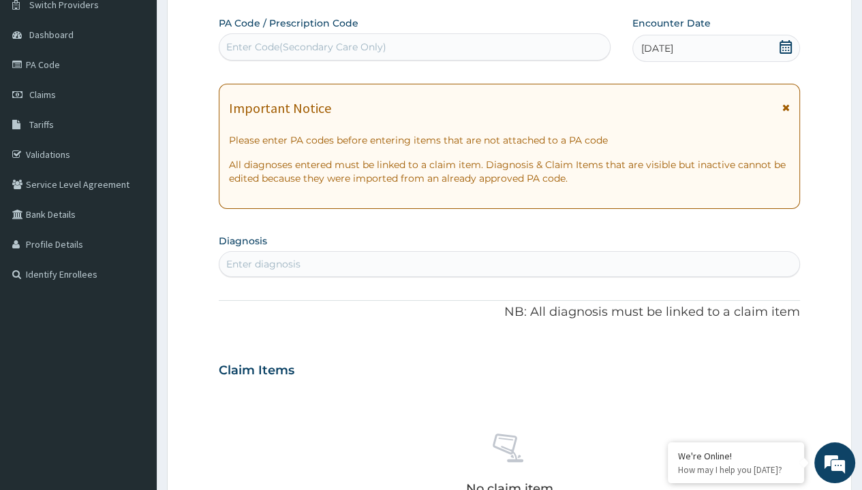
click at [305, 46] on div "Enter Code(Secondary Care Only)" at bounding box center [306, 47] width 160 height 14
type input "PR/F7367E8A"
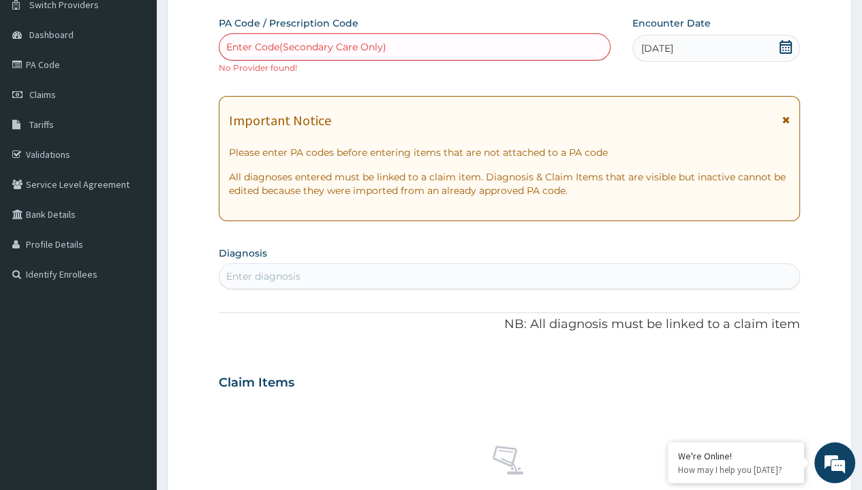
scroll to position [0, 0]
click at [263, 276] on div "Enter diagnosis" at bounding box center [263, 277] width 74 height 14
type input "prescription collected"
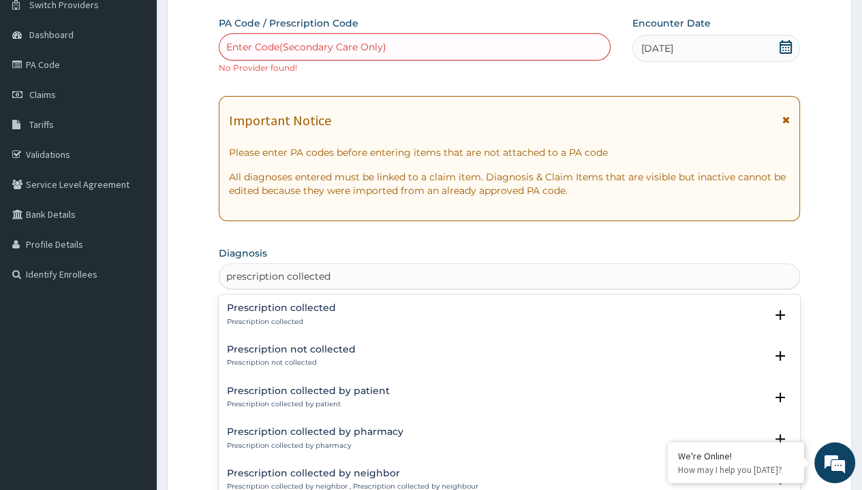
click at [279, 321] on p "Prescription collected" at bounding box center [281, 322] width 109 height 10
click at [204, 1] on form "Step 2 of 2 PA Code / Prescription Code Enter Code(Secondary Care Only) No Prov…" at bounding box center [509, 394] width 685 height 873
type input "procedures"
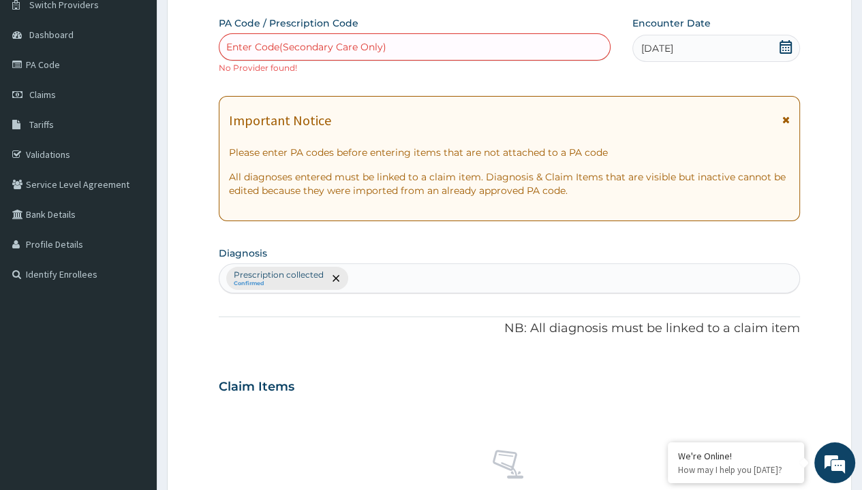
scroll to position [488, 0]
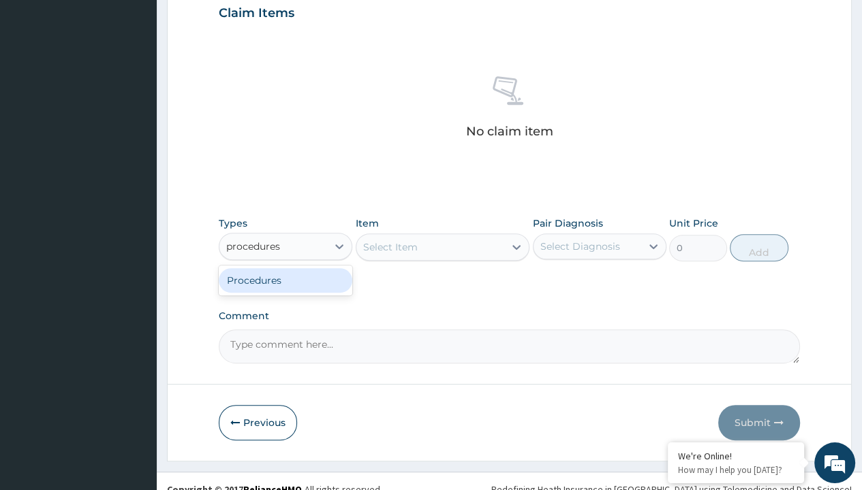
click at [285, 279] on div "Procedures" at bounding box center [285, 280] width 133 height 25
click at [390, 245] on div "Select Item" at bounding box center [390, 247] width 54 height 14
type input "service fee"
type input "100"
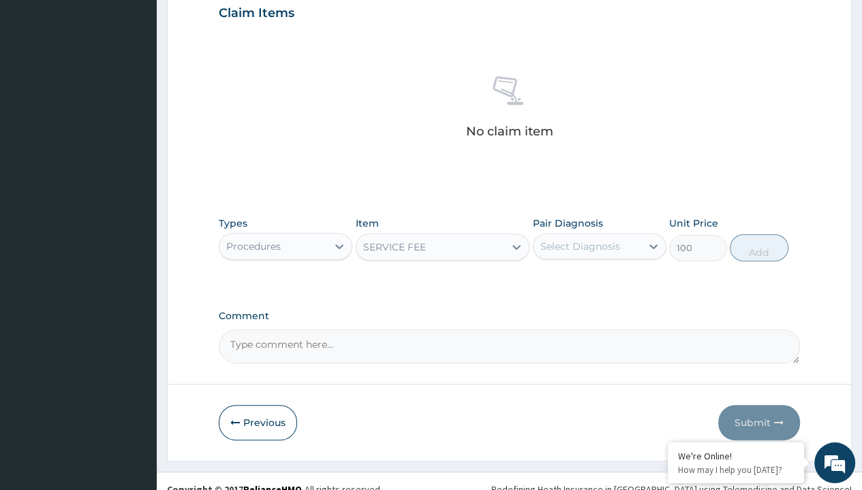
type input "prescription collected"
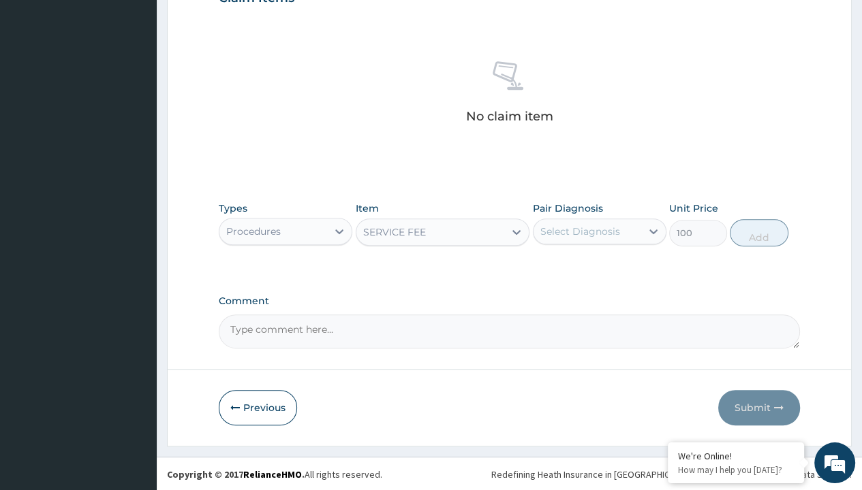
click at [759, 232] on button "Add" at bounding box center [758, 232] width 58 height 27
type input "0"
click at [204, 1] on form "Step 2 of 2 PA Code / Prescription Code Enter Code(Secondary Care Only) No Prov…" at bounding box center [509, 8] width 685 height 877
click at [253, 230] on div "Procedures" at bounding box center [253, 232] width 54 height 14
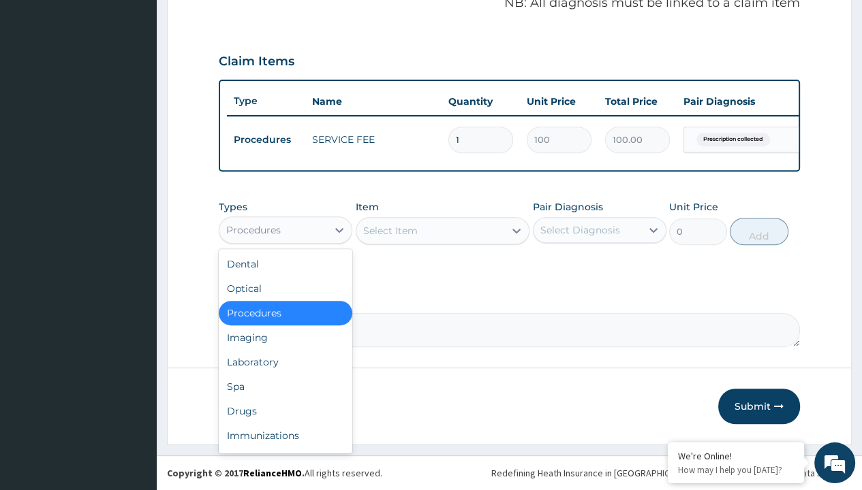
type input "drugs"
click at [285, 399] on div "Drugs" at bounding box center [285, 411] width 133 height 25
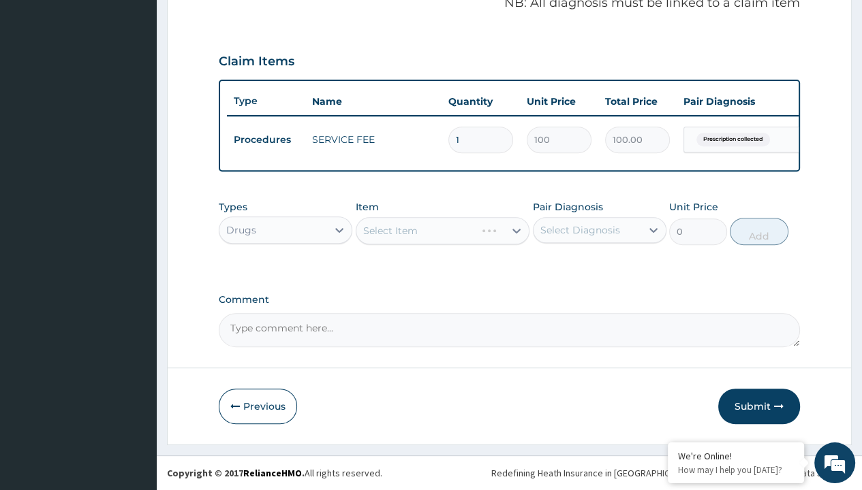
click at [390, 231] on div "Select Item" at bounding box center [390, 231] width 54 height 14
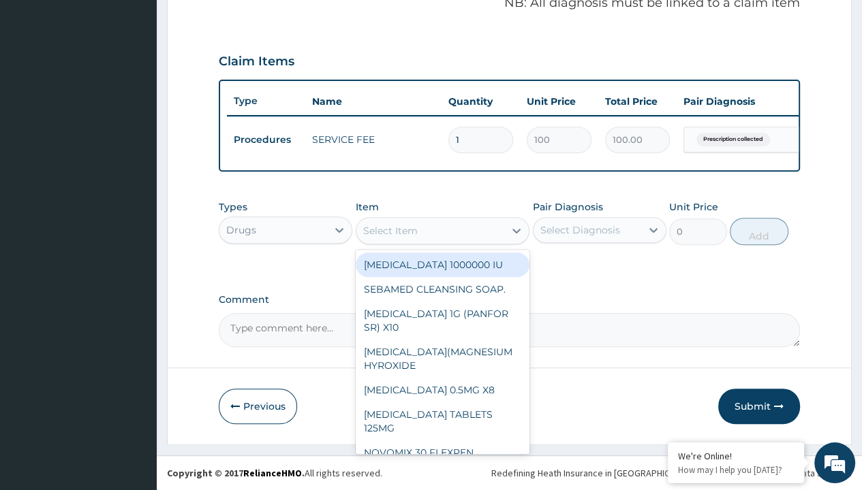
type input "arthermeter + lumefantrine tab (lokmal)"
type input "300"
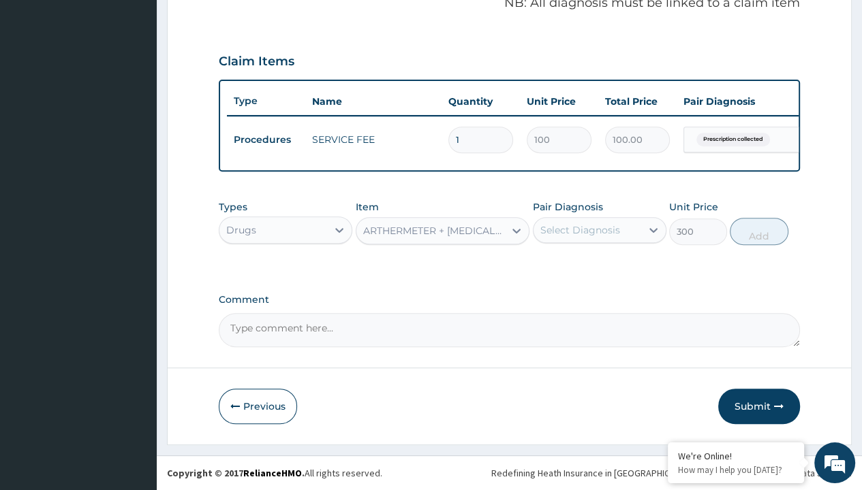
type input "prescription collected"
click at [759, 232] on button "Add" at bounding box center [758, 231] width 58 height 27
type input "0"
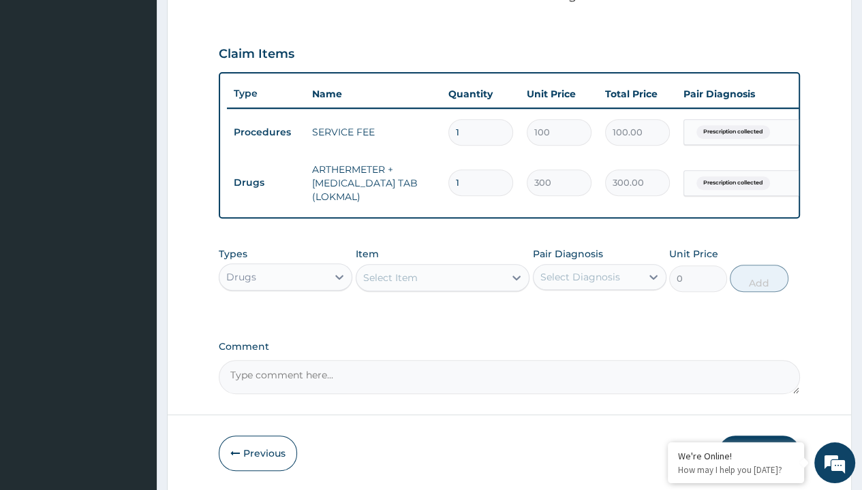
type input "6"
click at [204, 1] on form "Step 2 of 2 PA Code / Prescription Code Enter Code(Secondary Care Only) No Prov…" at bounding box center [509, 58] width 685 height 866
type input "1800.00"
click at [266, 180] on td "Drugs" at bounding box center [266, 182] width 78 height 25
type input "drugs"
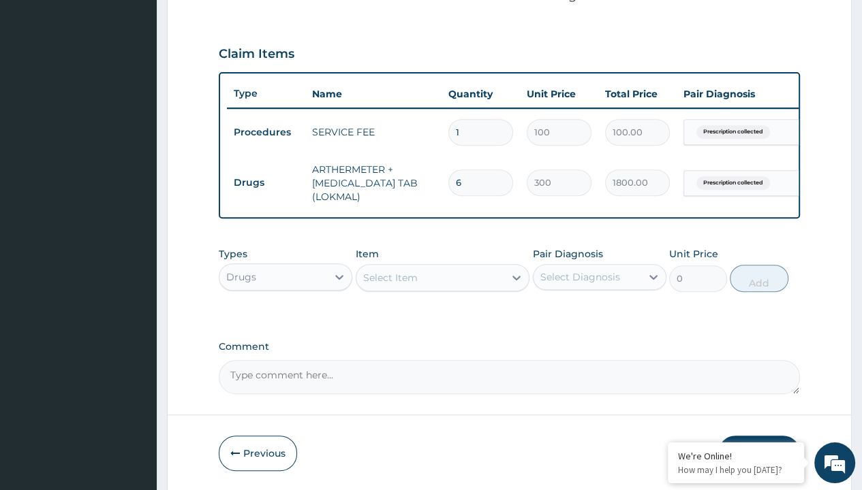
click at [390, 285] on div "Select Item" at bounding box center [390, 278] width 54 height 14
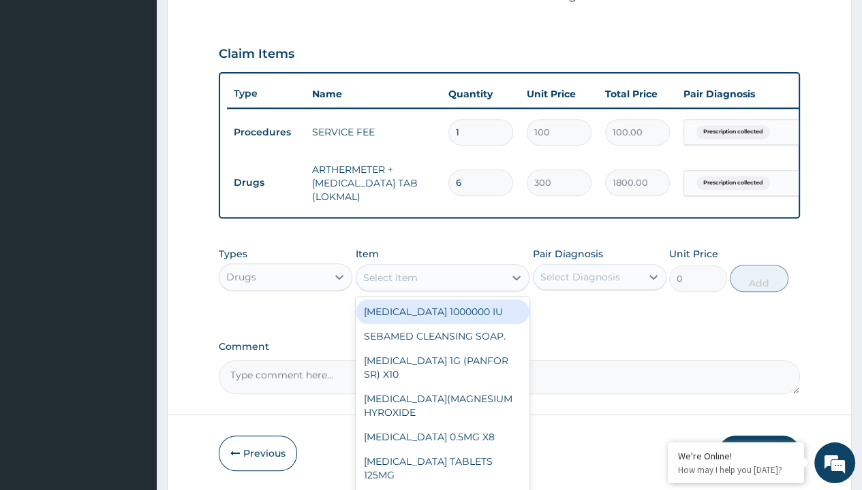
type input "paracetamol 500mg tablet emzor/sach"
type input "24"
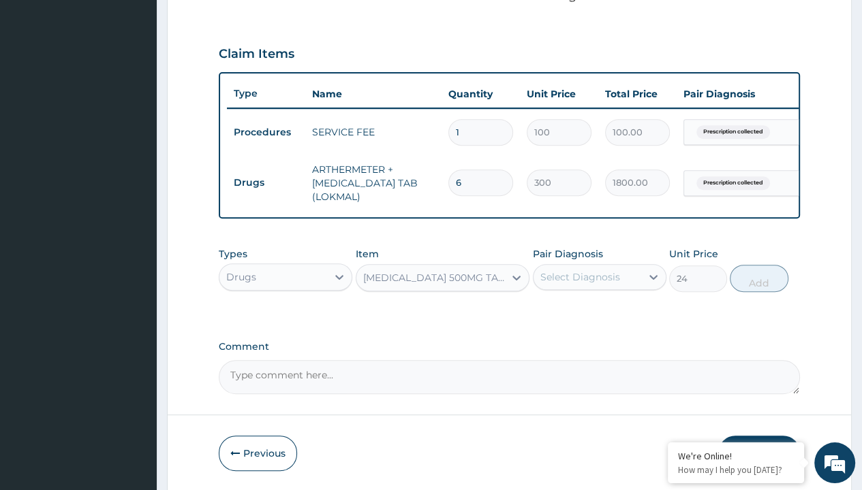
type input "prescription collected"
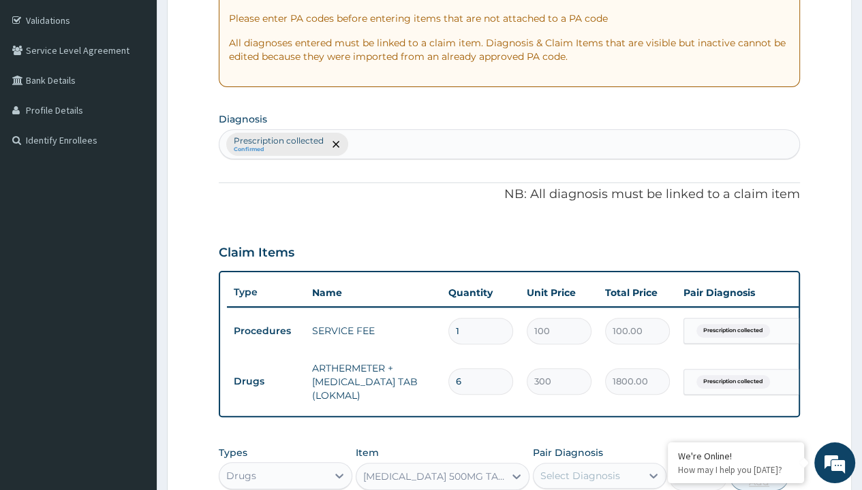
click at [759, 464] on button "Add" at bounding box center [758, 477] width 58 height 27
type input "0"
click at [204, 1] on form "Step 2 of 2 PA Code / Prescription Code Enter Code(Secondary Care Only) No Prov…" at bounding box center [509, 257] width 685 height 866
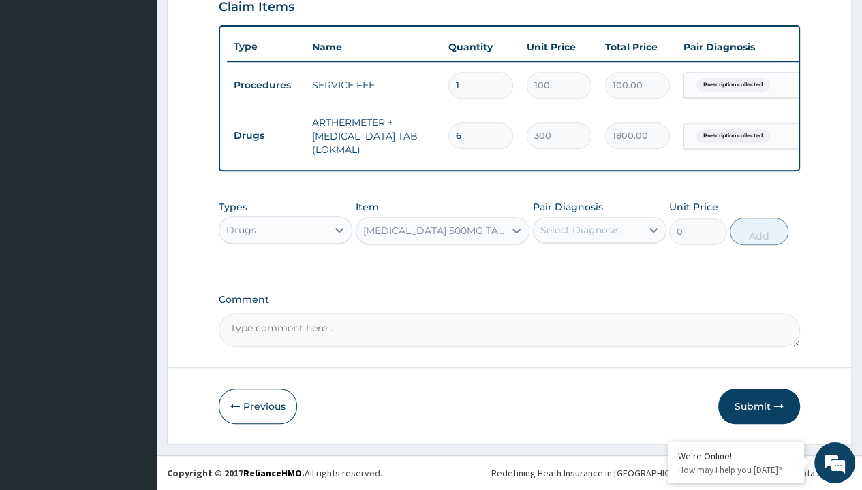
click at [266, 126] on td "Drugs" at bounding box center [266, 135] width 78 height 25
type input "drugs"
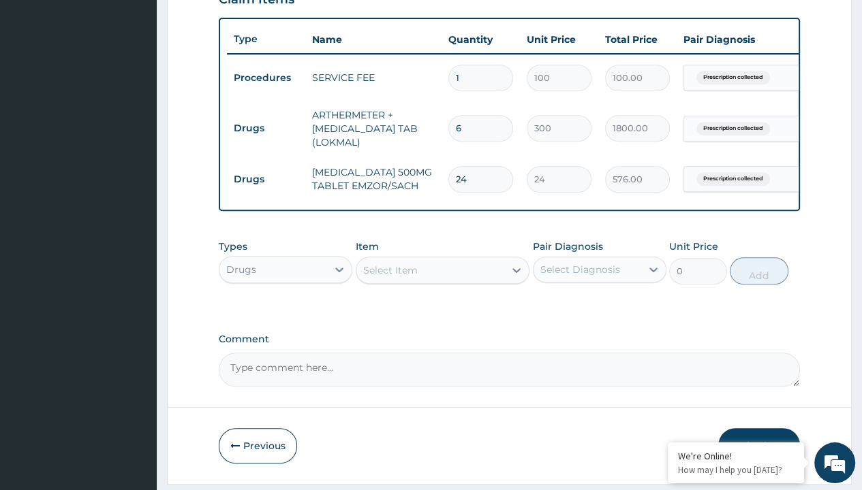
click at [390, 277] on div "Select Item" at bounding box center [390, 271] width 54 height 14
type input "loratadine 10mg by afrab/sach"
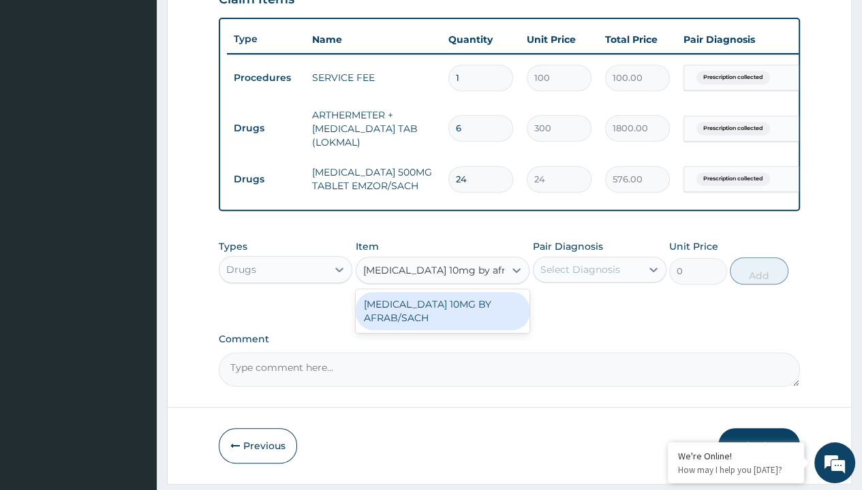
click at [442, 319] on div "LORATADINE 10MG BY AFRAB/SACH" at bounding box center [443, 311] width 174 height 38
type input "70"
type input "prescription collected"
click at [759, 257] on button "Add" at bounding box center [758, 270] width 58 height 27
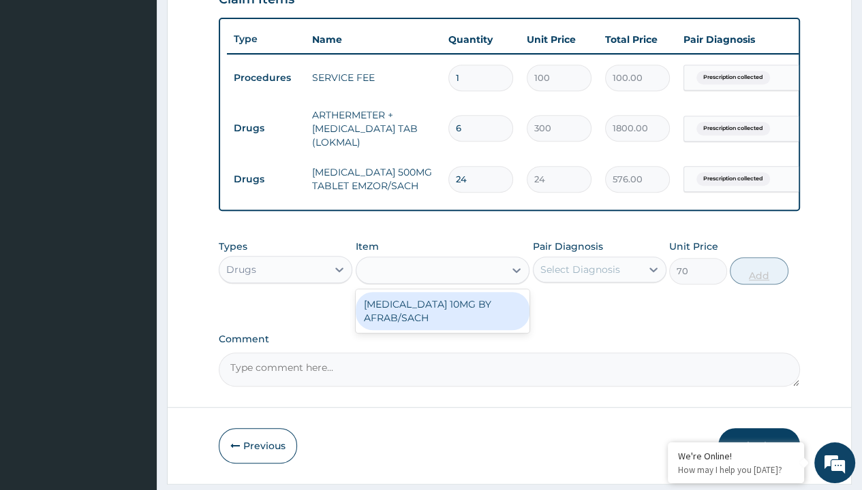
type input "0"
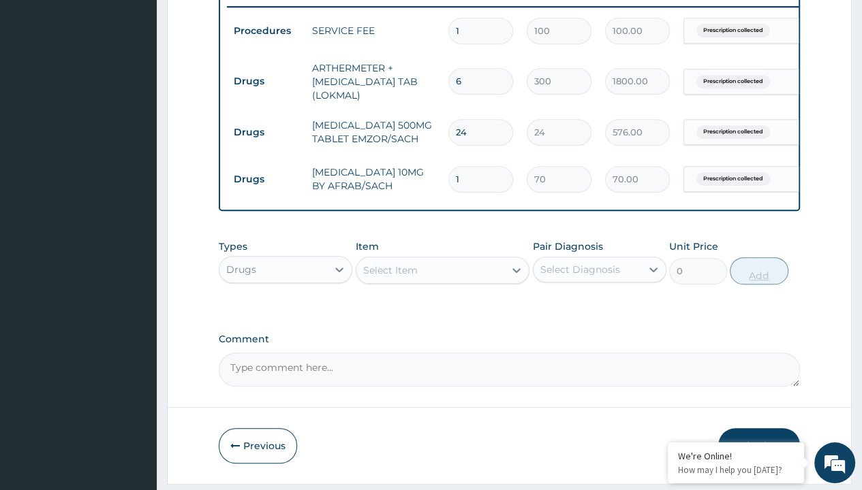
type input "10"
type input "700.00"
click at [759, 428] on button "Submit" at bounding box center [759, 445] width 82 height 35
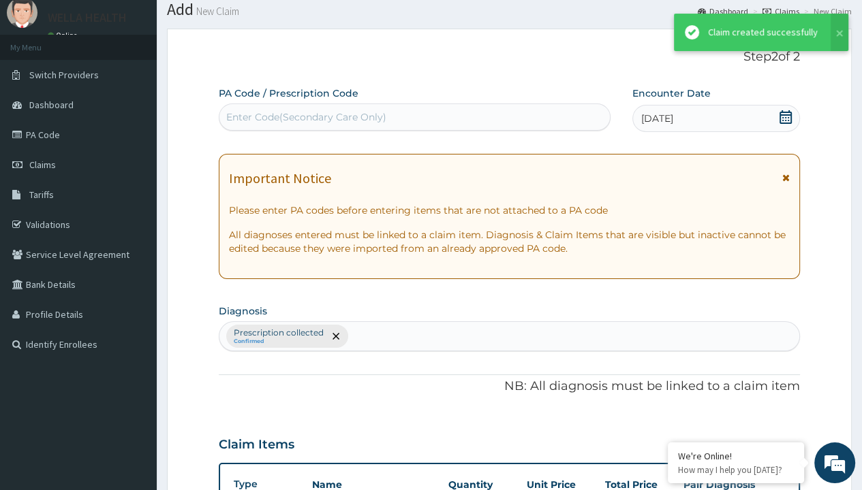
scroll to position [583, 0]
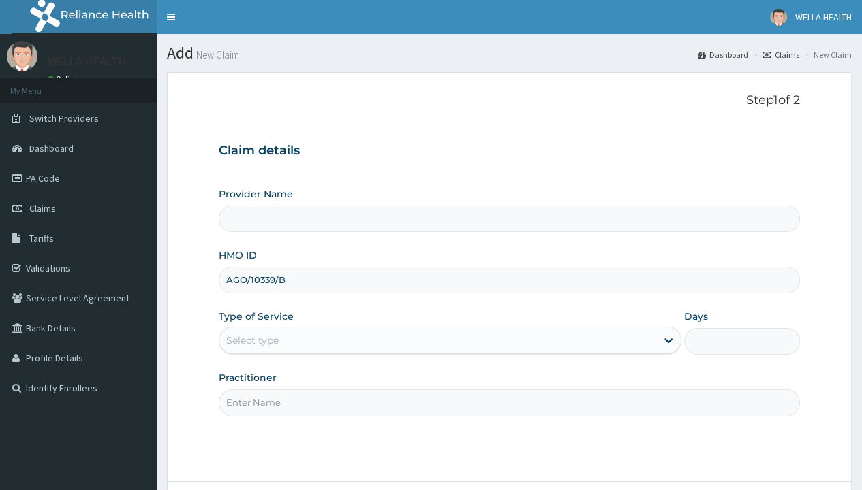
type input "AGO/10339/B"
type input "WellaHealth"
click at [252, 340] on div "Select type" at bounding box center [252, 341] width 52 height 14
type input "1"
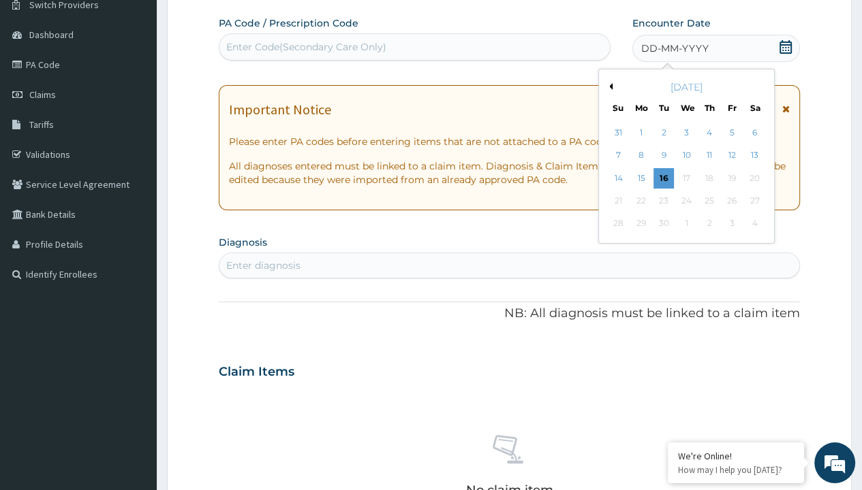
click at [753, 155] on div "13" at bounding box center [754, 156] width 20 height 20
click at [305, 46] on div "Enter Code(Secondary Care Only)" at bounding box center [306, 47] width 160 height 14
type input "PR/77781BD2"
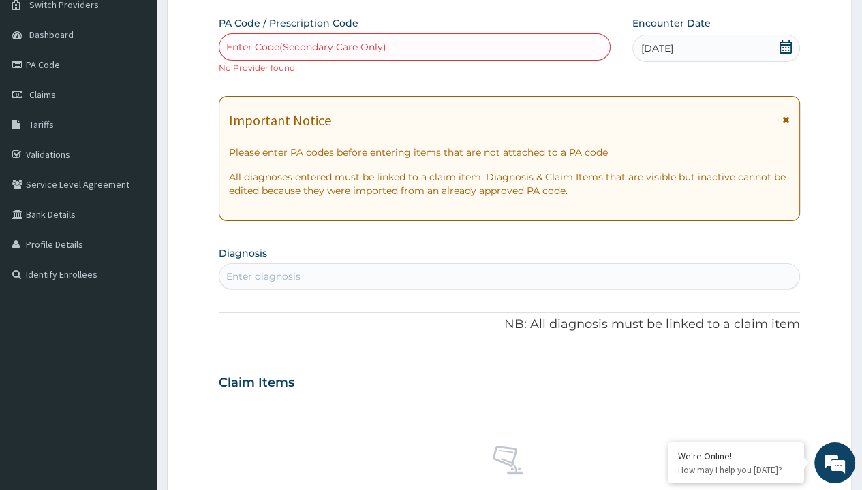
scroll to position [0, 0]
click at [263, 276] on div "Enter diagnosis" at bounding box center [263, 277] width 74 height 14
type input "prescription collected"
click at [204, 1] on form "Step 2 of 2 PA Code / Prescription Code Enter Code(Secondary Care Only) No Prov…" at bounding box center [509, 394] width 685 height 873
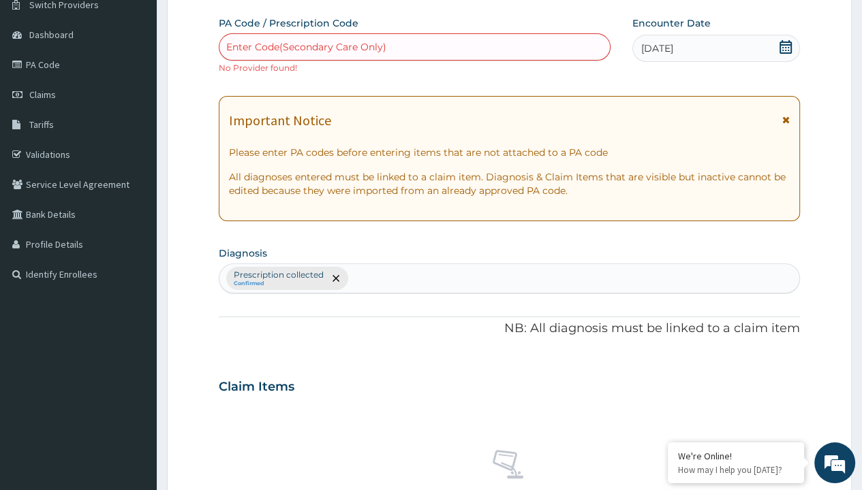
type input "procedures"
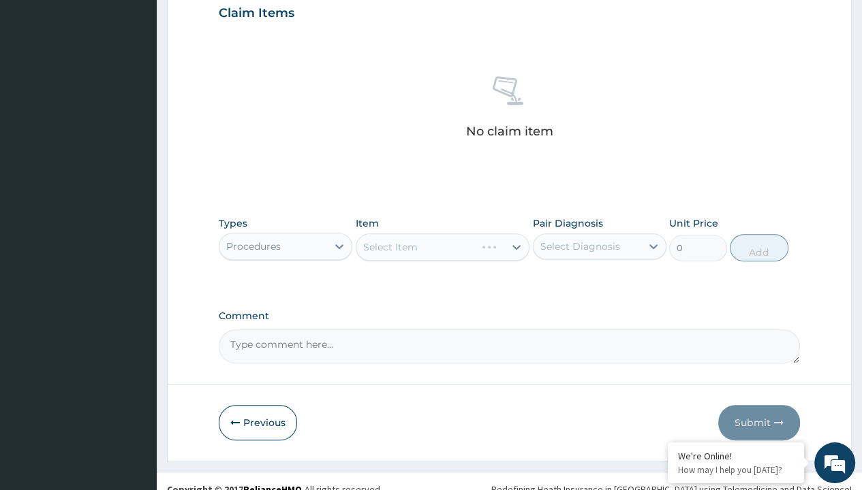
click at [390, 245] on div "Select Item" at bounding box center [390, 247] width 54 height 14
type input "service fee"
type input "100"
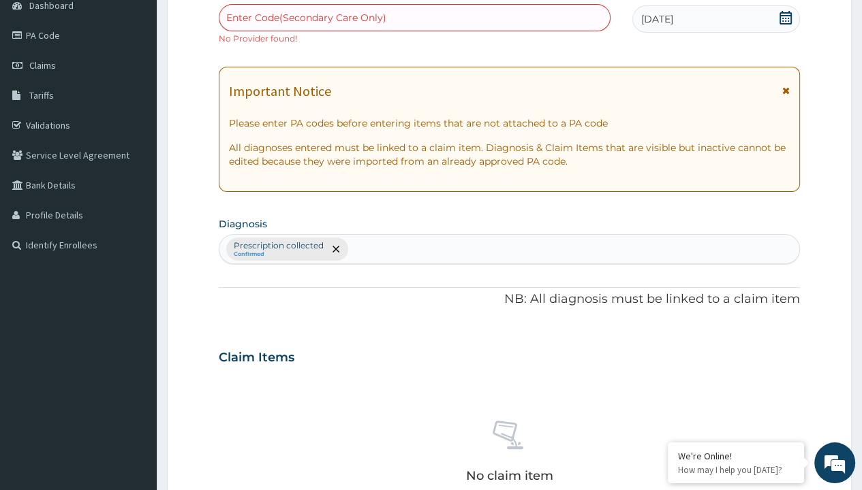
scroll to position [447, 0]
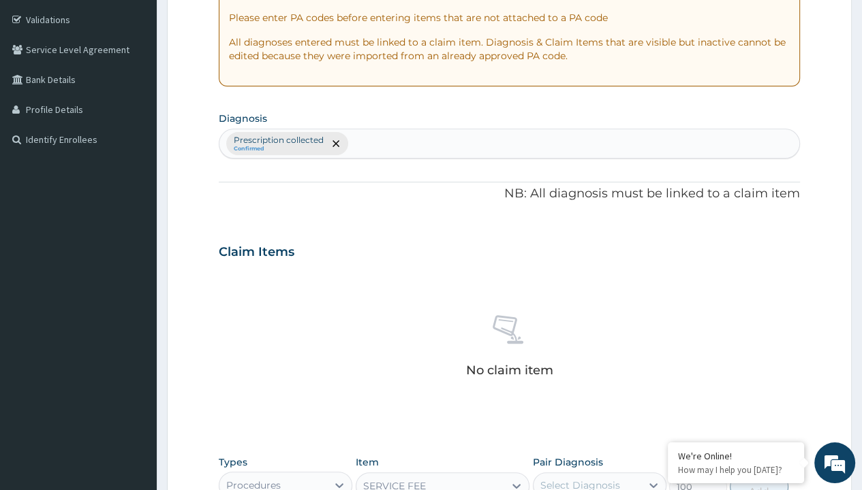
type input "prescription collected"
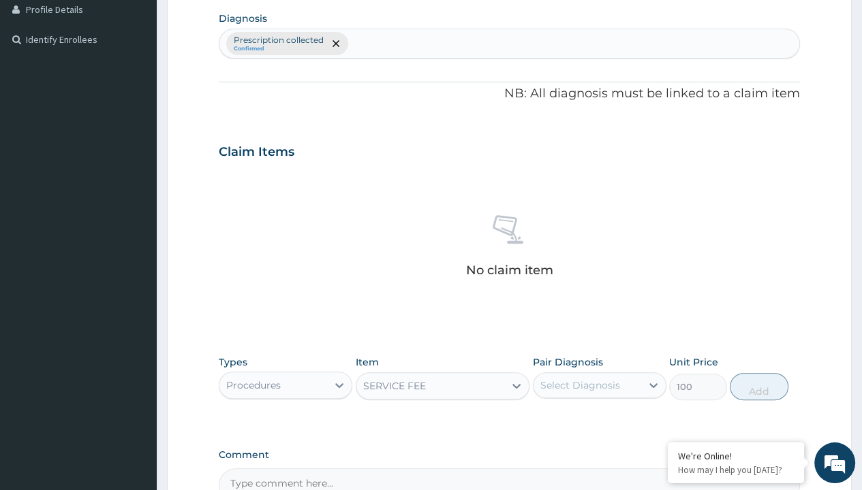
click at [759, 373] on button "Add" at bounding box center [758, 386] width 58 height 27
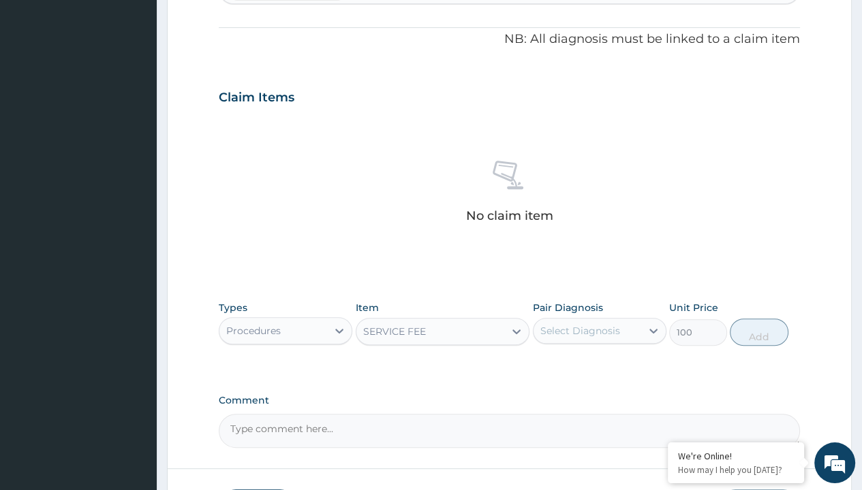
type input "0"
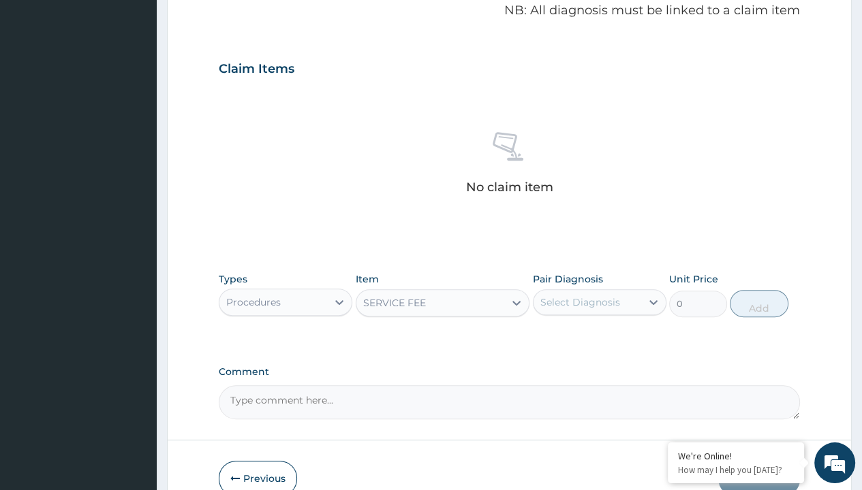
click at [204, 1] on form "Step 2 of 2 PA Code / Prescription Code Enter Code(Secondary Care Only) No Prov…" at bounding box center [509, 78] width 685 height 877
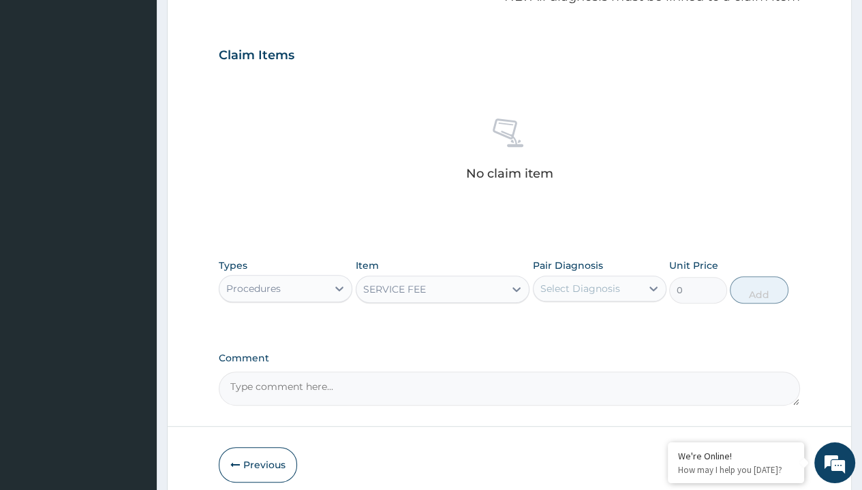
scroll to position [0, 0]
click at [253, 281] on div "Procedures" at bounding box center [253, 288] width 54 height 14
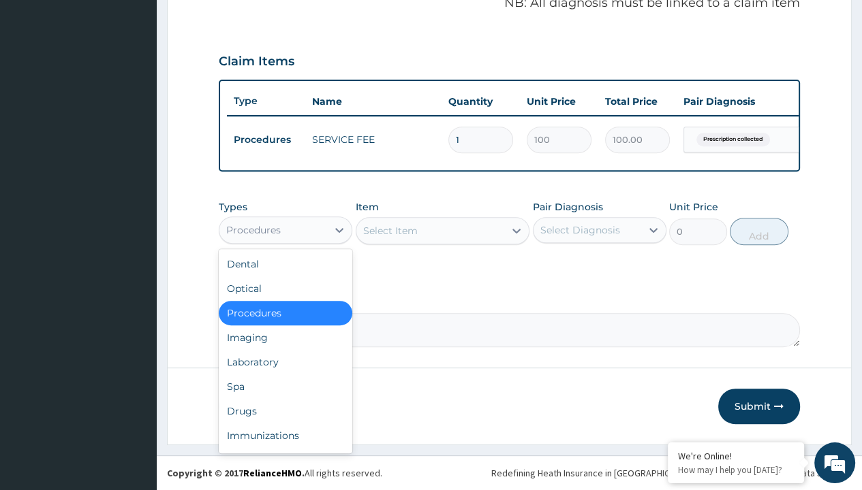
type input "drugs"
click at [285, 399] on div "Drugs" at bounding box center [285, 411] width 133 height 25
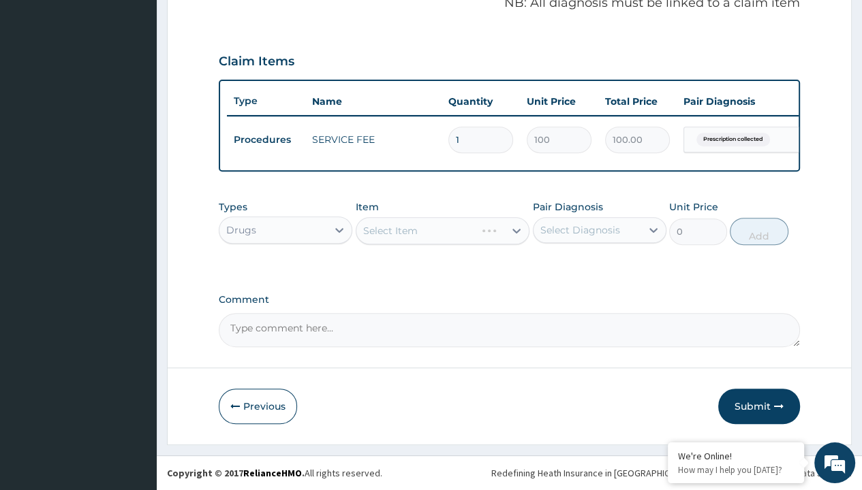
click at [390, 231] on div "Select Item" at bounding box center [390, 231] width 54 height 14
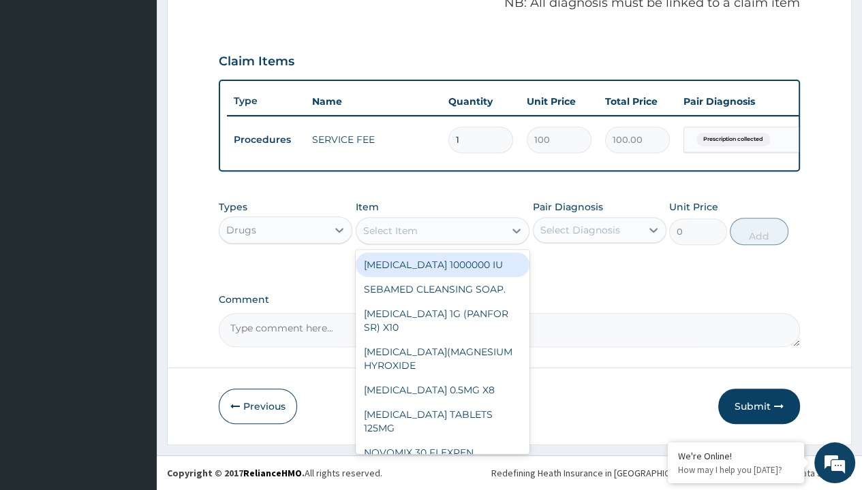
type input "loratadine 10mg tab loratyn x10"
type input "117"
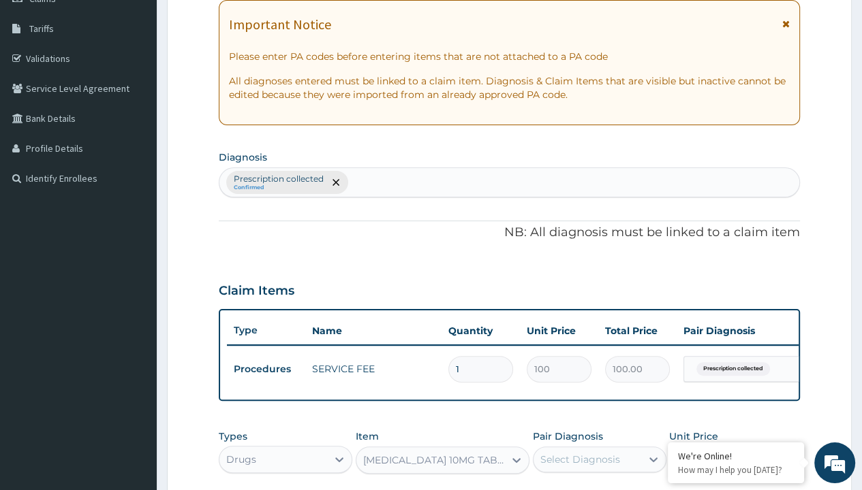
type input "prescription collected"
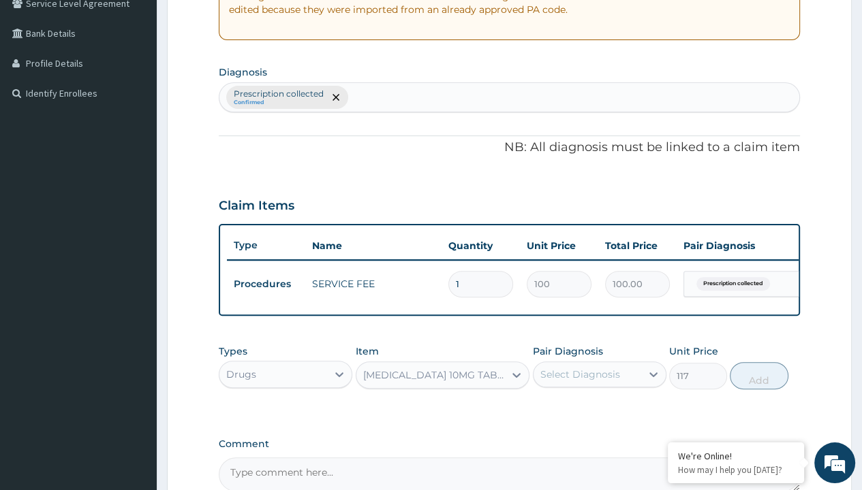
click at [759, 362] on button "Add" at bounding box center [758, 375] width 58 height 27
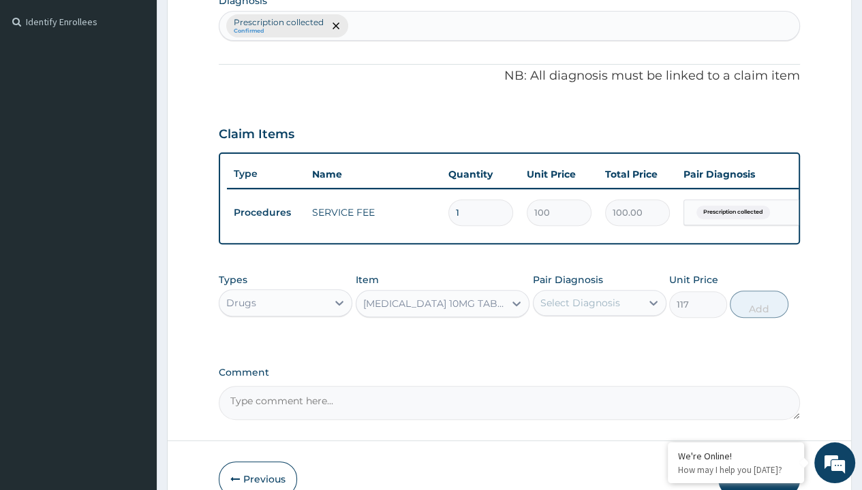
type input "0"
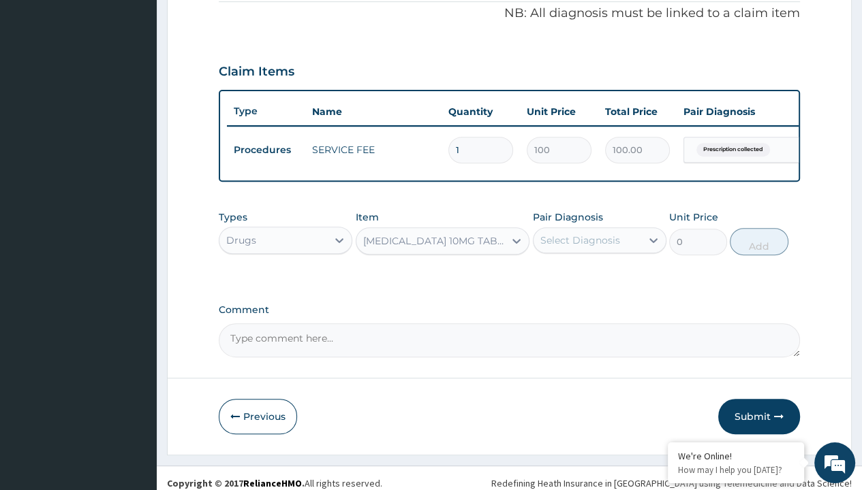
click at [204, 1] on form "Step 2 of 2 PA Code / Prescription Code Enter Code(Secondary Care Only) No Prov…" at bounding box center [509, 49] width 685 height 812
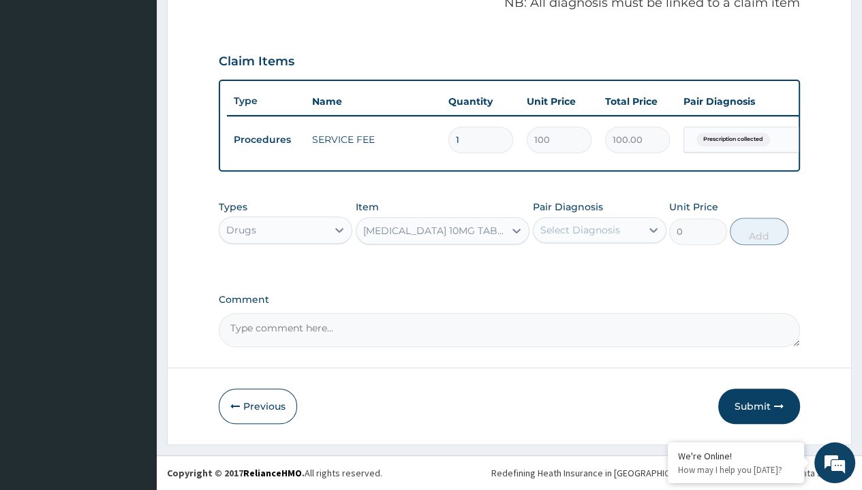
scroll to position [0, 0]
type input "drugs"
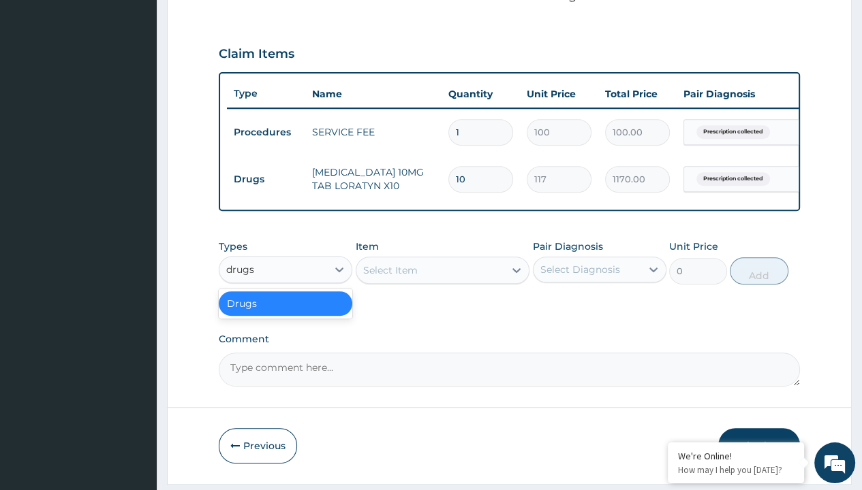
click at [285, 311] on div "Drugs" at bounding box center [285, 304] width 133 height 25
click at [390, 277] on div "Select Item" at bounding box center [390, 271] width 54 height 14
type input "tuxil-d/tuxil-n syrup/bott"
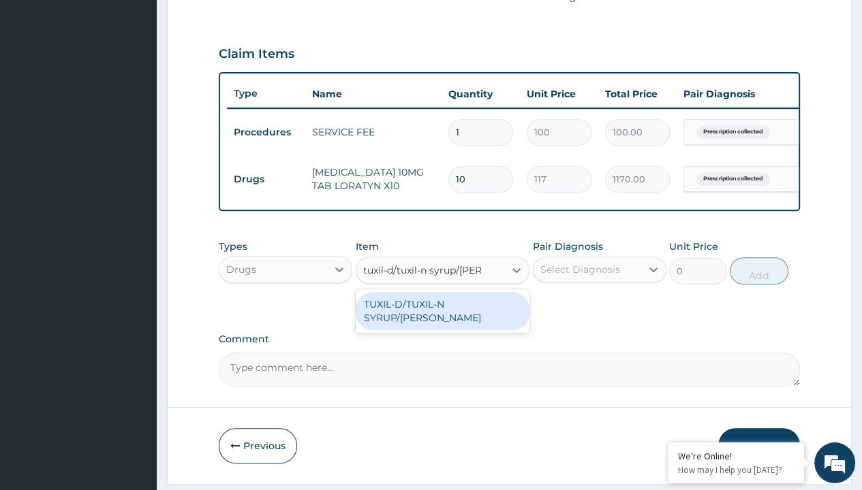
click at [442, 312] on div "TUXIL-D/TUXIL-N SYRUP/BOTT" at bounding box center [443, 311] width 174 height 38
type input "1425"
type input "prescription collected"
click at [759, 257] on button "Add" at bounding box center [758, 270] width 58 height 27
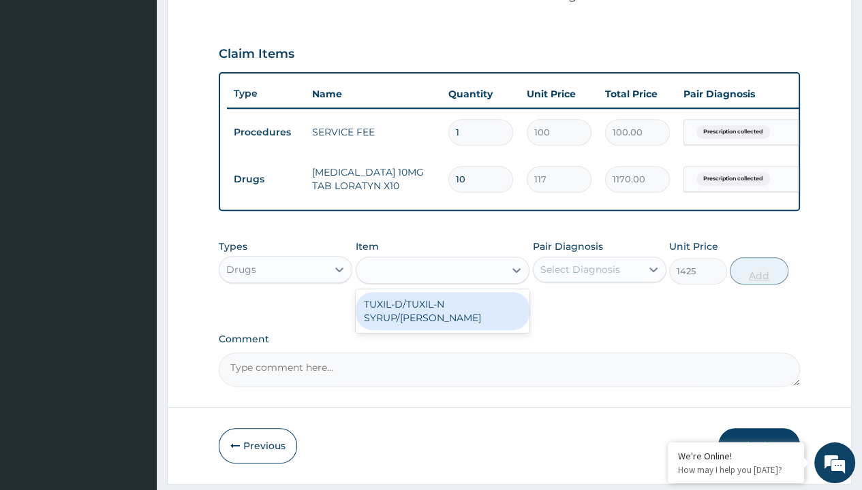
type input "0"
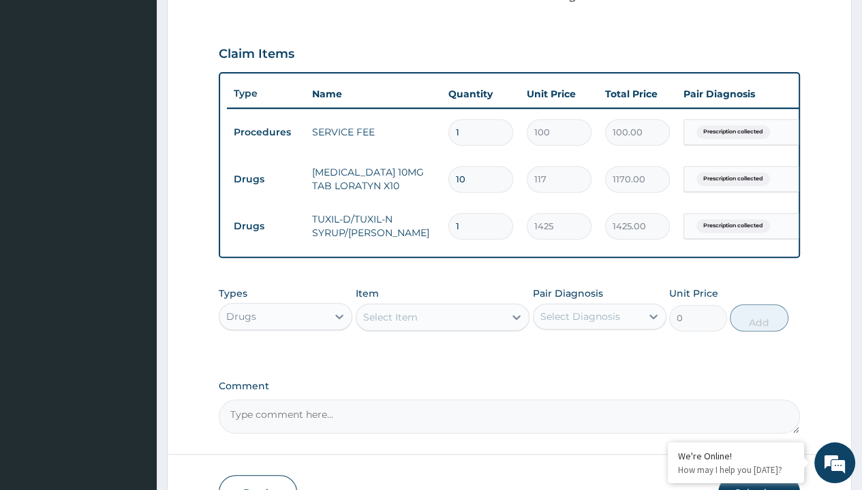
click at [204, 1] on form "Step 2 of 2 PA Code / Prescription Code Enter Code(Secondary Care Only) No Prov…" at bounding box center [509, 78] width 685 height 906
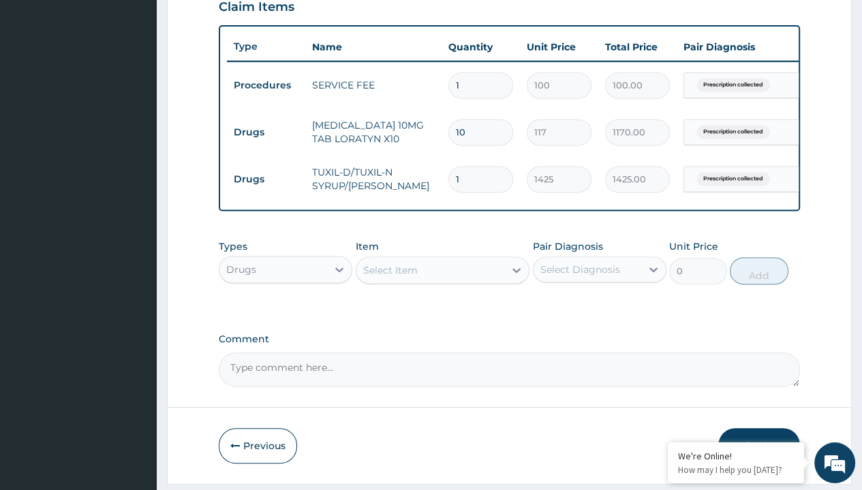
click at [266, 130] on td "Drugs" at bounding box center [266, 132] width 78 height 25
type input "drugs"
click at [390, 277] on div "Select Item" at bounding box center [390, 271] width 54 height 14
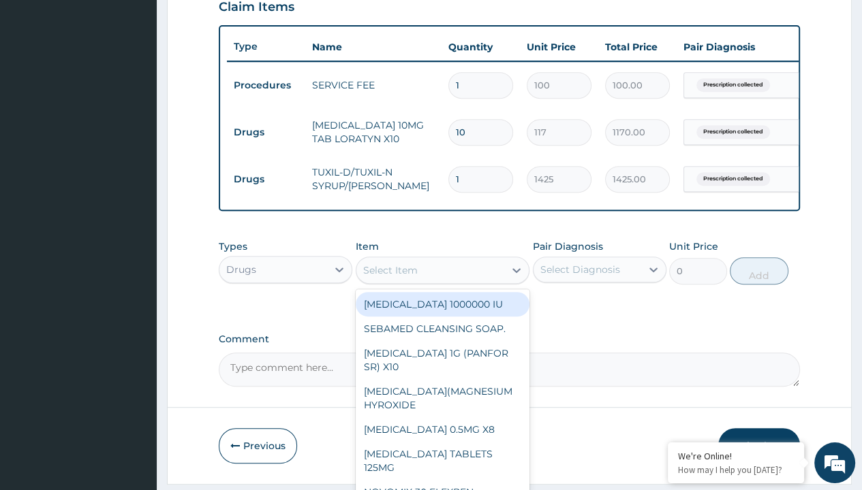
type input "loperamide caps 2mg/sach"
type input "420"
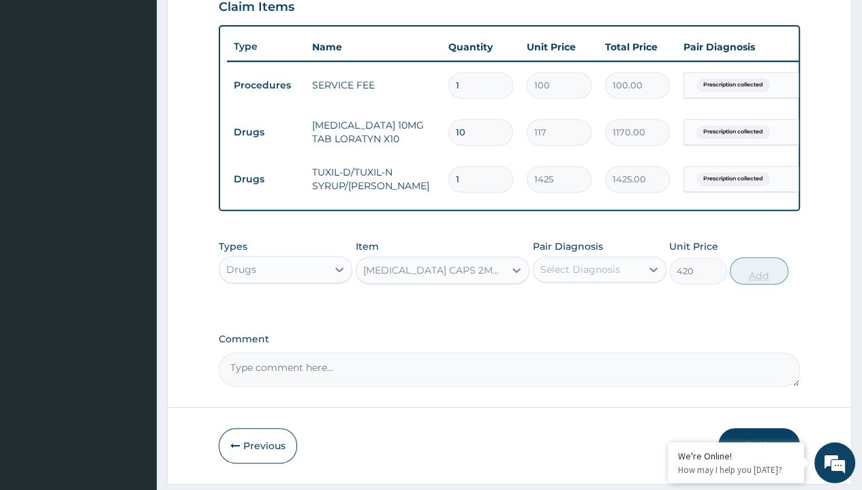
type input "prescription collected"
click at [759, 257] on button "Add" at bounding box center [758, 270] width 58 height 27
type input "0"
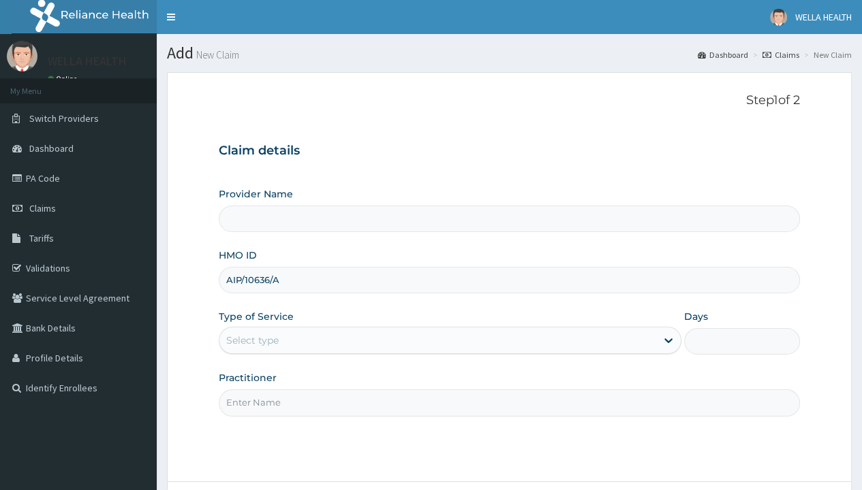
type input "AIP/10636/A"
type input "WellaHealth"
click at [252, 340] on div "Select type" at bounding box center [252, 341] width 52 height 14
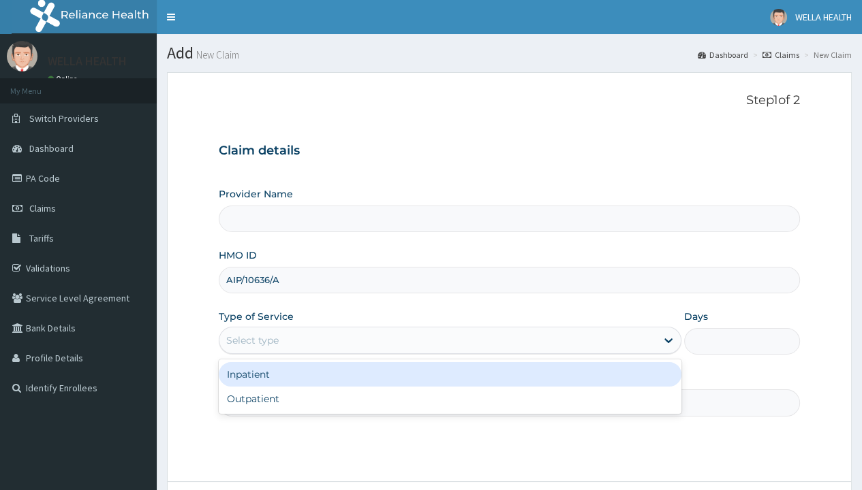
click at [450, 398] on div "Outpatient" at bounding box center [450, 399] width 462 height 25
type input "1"
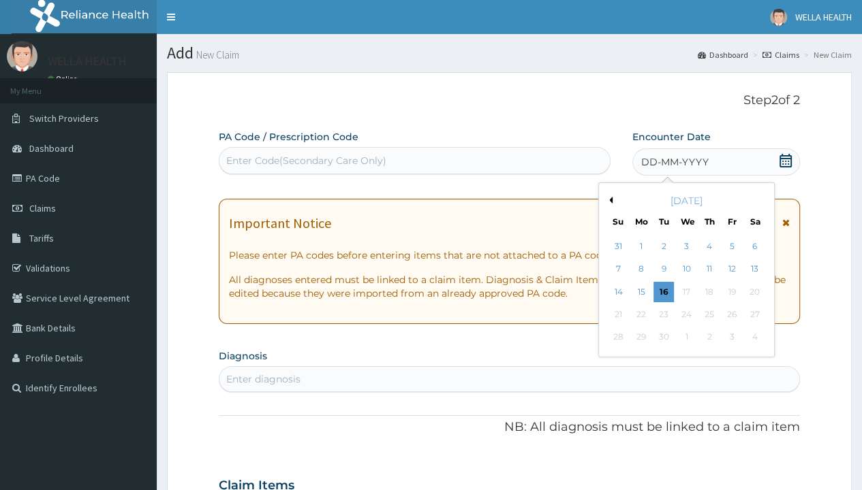
scroll to position [114, 0]
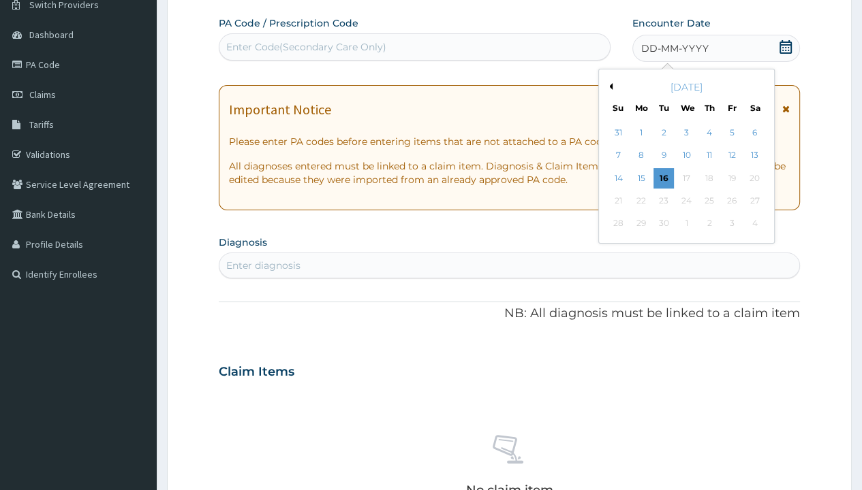
click at [753, 155] on div "13" at bounding box center [754, 156] width 20 height 20
click at [305, 46] on div "Enter Code(Secondary Care Only)" at bounding box center [306, 47] width 160 height 14
type input "PR/42AB2853"
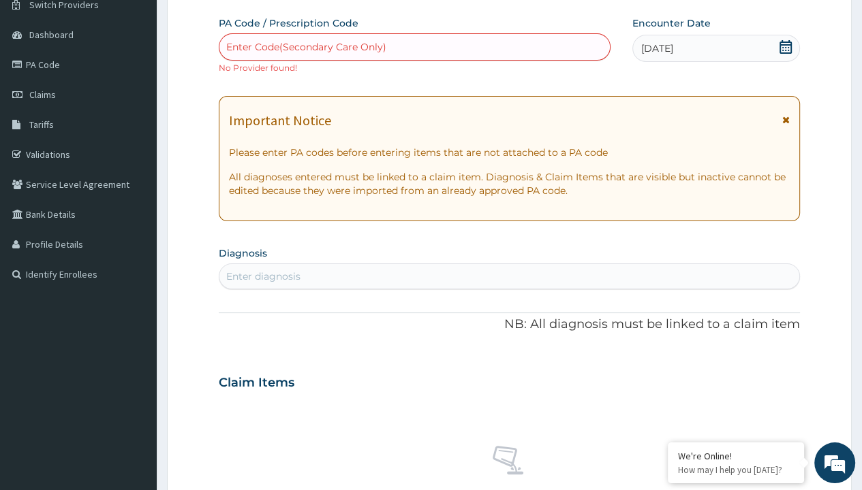
scroll to position [0, 0]
click at [263, 276] on div "Enter diagnosis" at bounding box center [263, 277] width 74 height 14
type input "prescription collected"
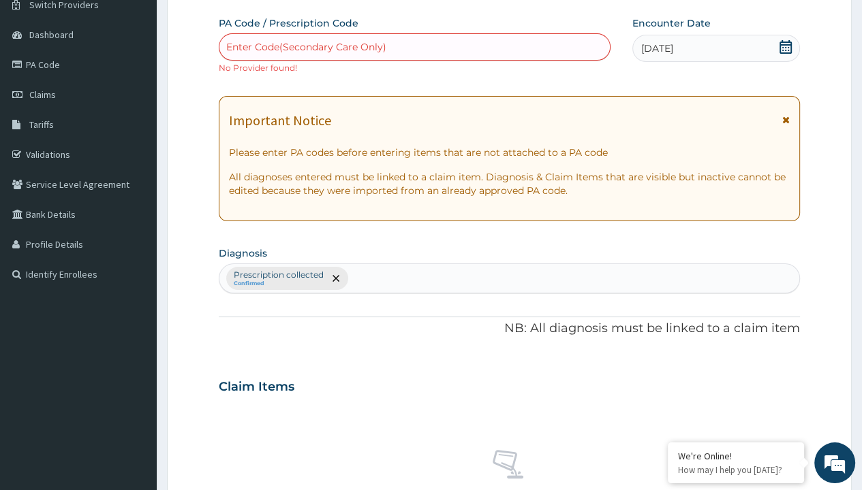
click at [204, 1] on form "Step 2 of 2 PA Code / Prescription Code Enter Code(Secondary Care Only) No Prov…" at bounding box center [509, 396] width 685 height 877
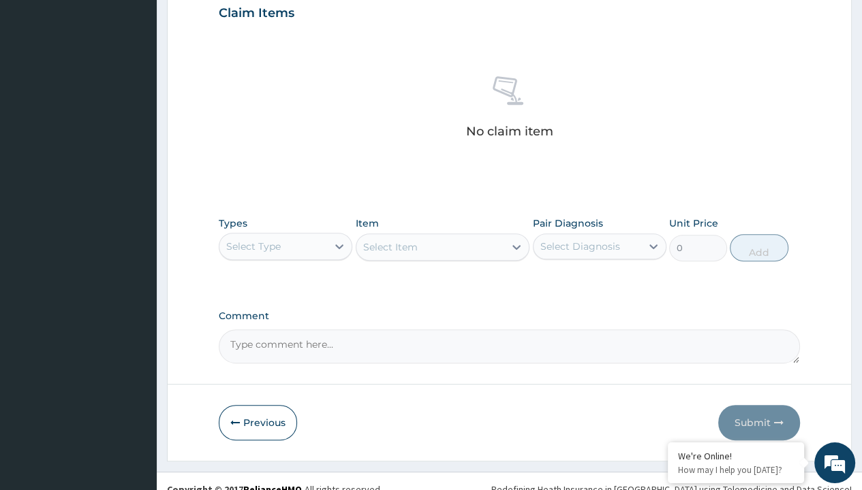
type input "procedures"
click at [390, 245] on div "Select Item" at bounding box center [390, 247] width 54 height 14
type input "service fee"
type input "100"
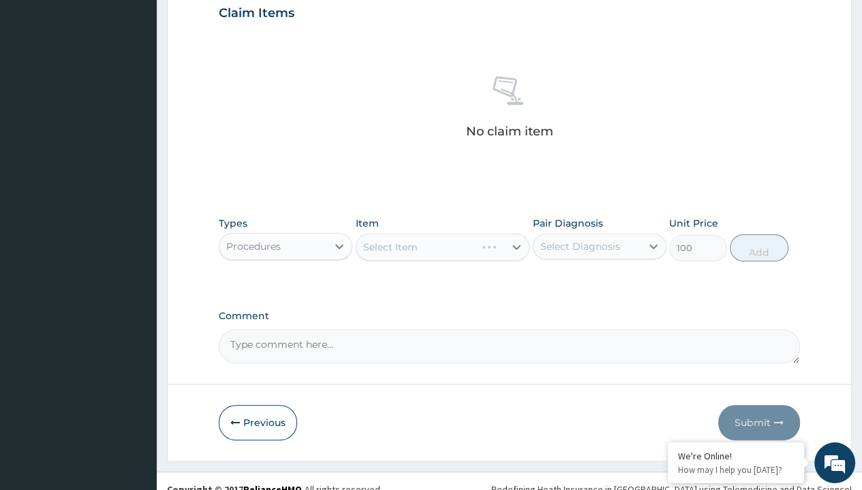
type input "prescription collected"
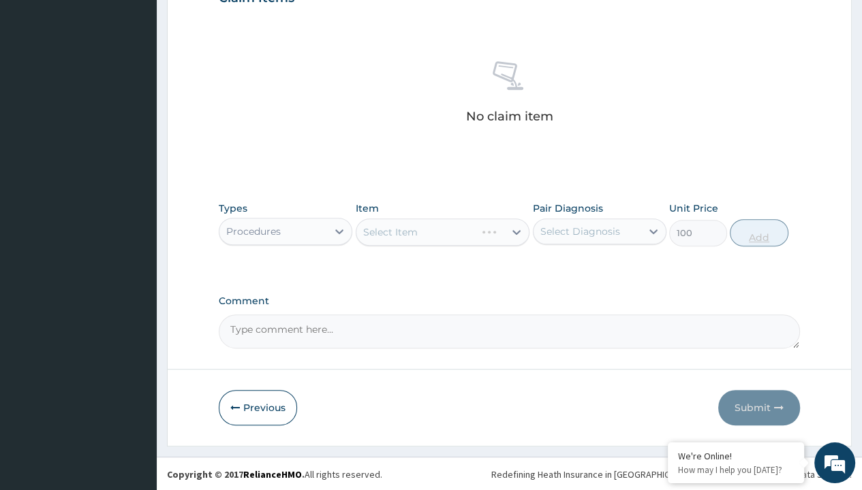
click at [759, 232] on button "Add" at bounding box center [758, 232] width 58 height 27
type input "0"
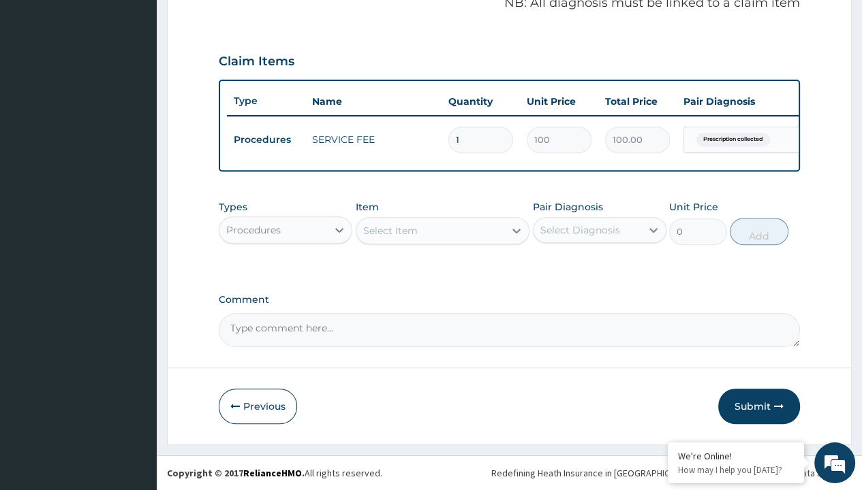
click at [204, 1] on form "Step 2 of 2 PA Code / Prescription Code Enter Code(Secondary Care Only) No Prov…" at bounding box center [509, 39] width 685 height 812
click at [253, 230] on div "Procedures" at bounding box center [253, 230] width 54 height 14
type input "drugs"
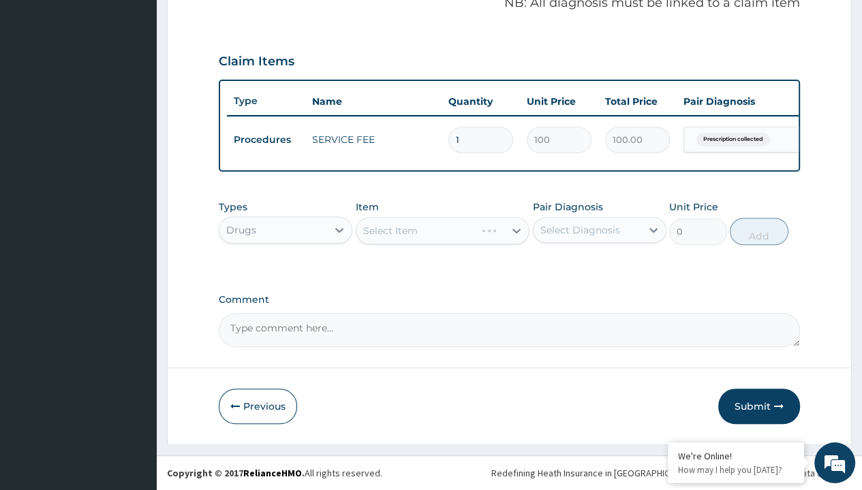
click at [390, 231] on div "Select Item" at bounding box center [390, 231] width 54 height 14
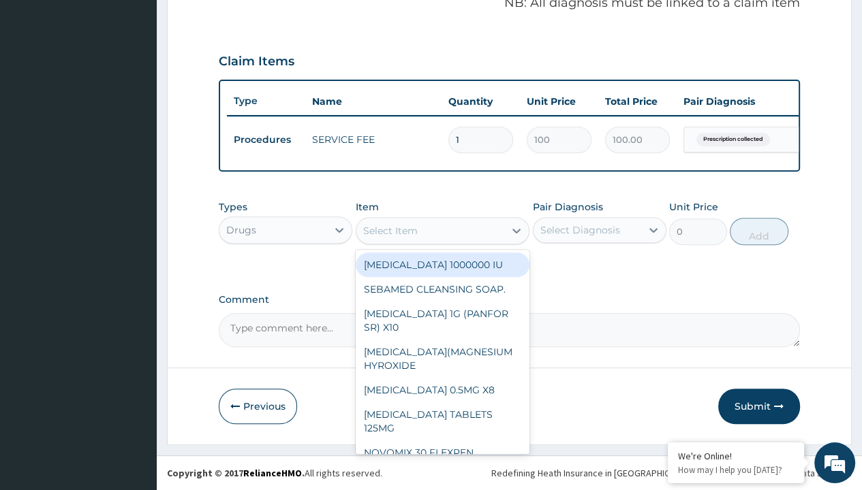
type input "metronidazole 400mg loxagyl/sach"
type input "80"
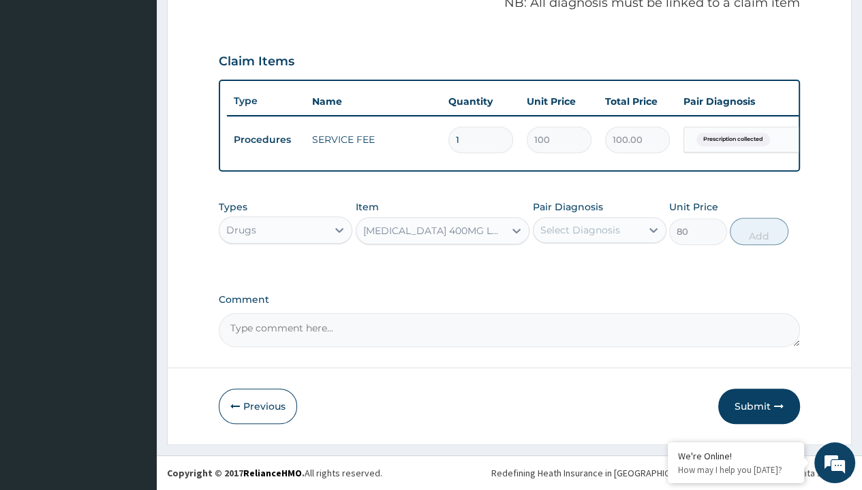
type input "prescription collected"
click at [759, 232] on button "Add" at bounding box center [758, 231] width 58 height 27
type input "0"
click at [204, 1] on form "Step 2 of 2 PA Code / Prescription Code Enter Code(Secondary Care Only) No Prov…" at bounding box center [509, 39] width 685 height 812
type input "drugs"
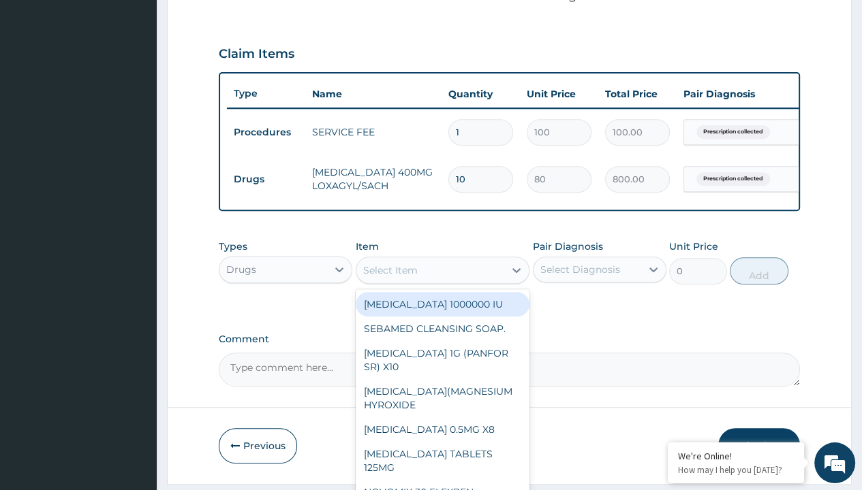
type input "clotrimazole cream unbranded"
type input "2500"
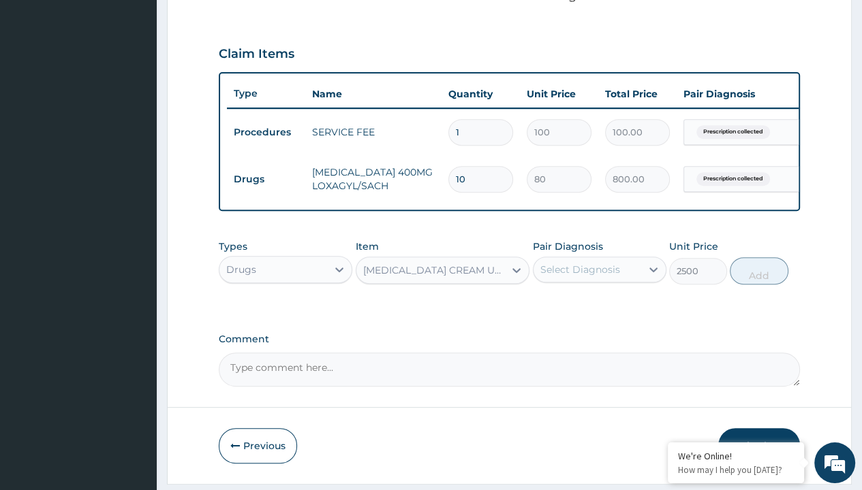
type input "prescription collected"
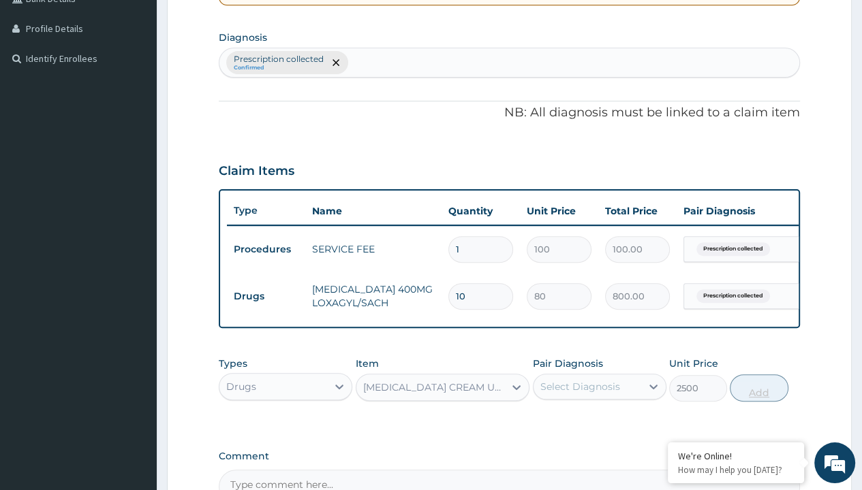
click at [759, 375] on button "Add" at bounding box center [758, 388] width 58 height 27
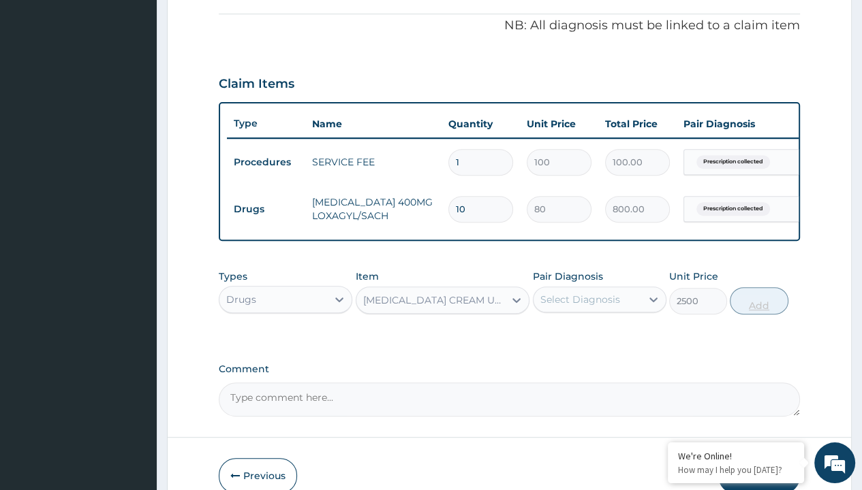
type input "0"
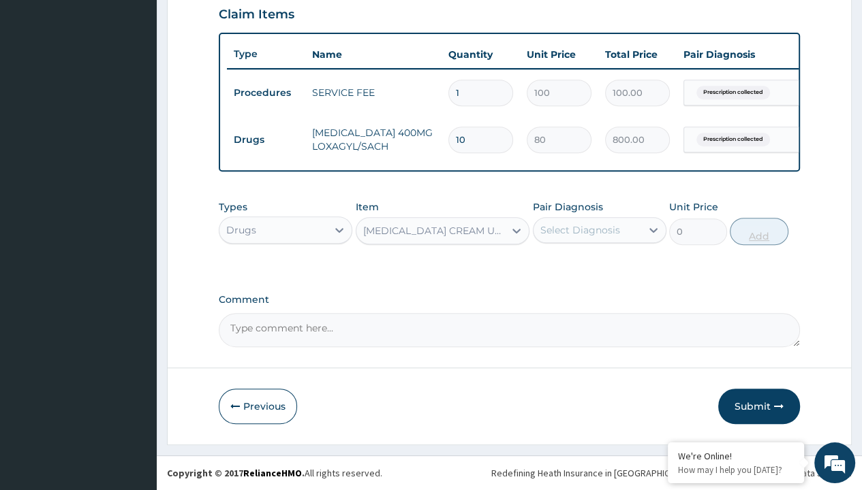
scroll to position [0, 0]
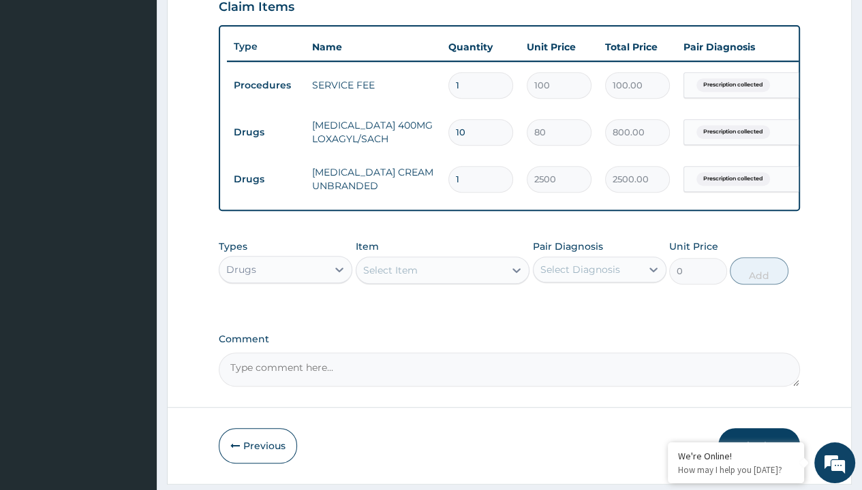
click at [759, 428] on button "Submit" at bounding box center [759, 445] width 82 height 35
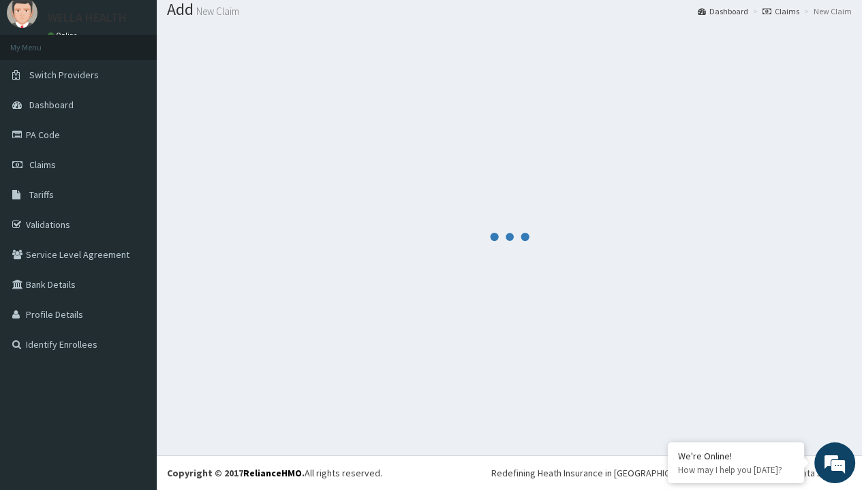
scroll to position [529, 0]
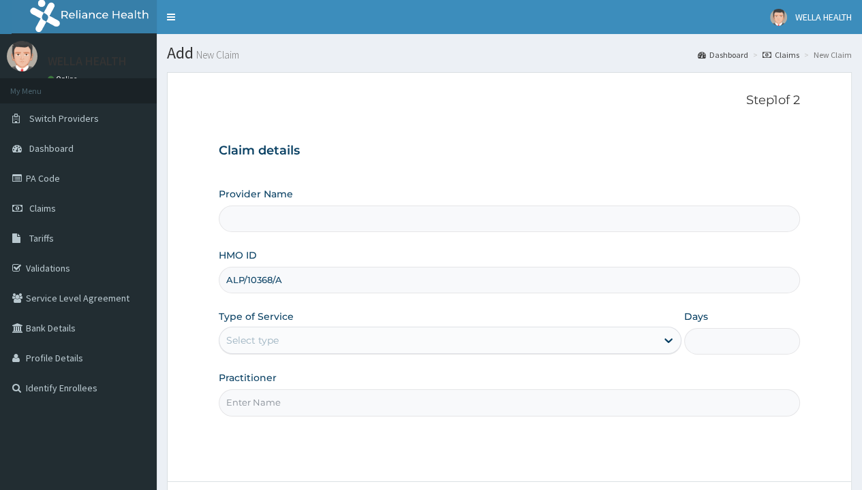
type input "ALP/10368/A"
type input "WellaHealth"
click at [252, 340] on div "Select type" at bounding box center [252, 341] width 52 height 14
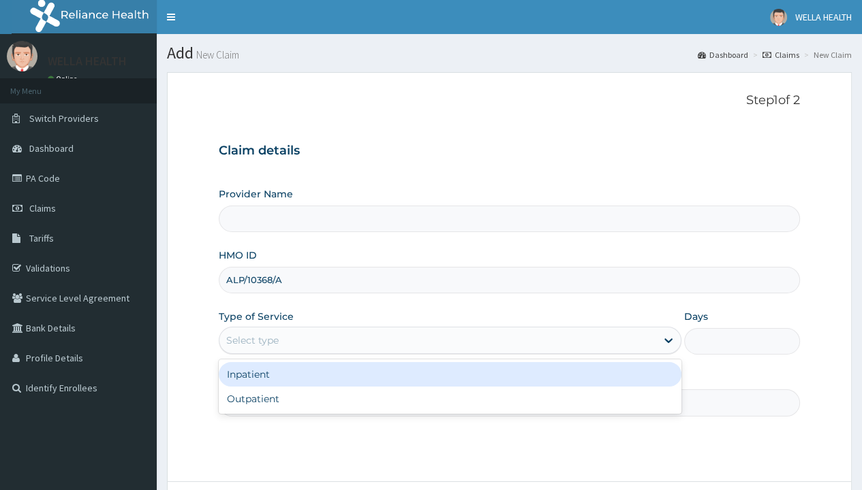
click at [450, 398] on div "Outpatient" at bounding box center [450, 399] width 462 height 25
type input "1"
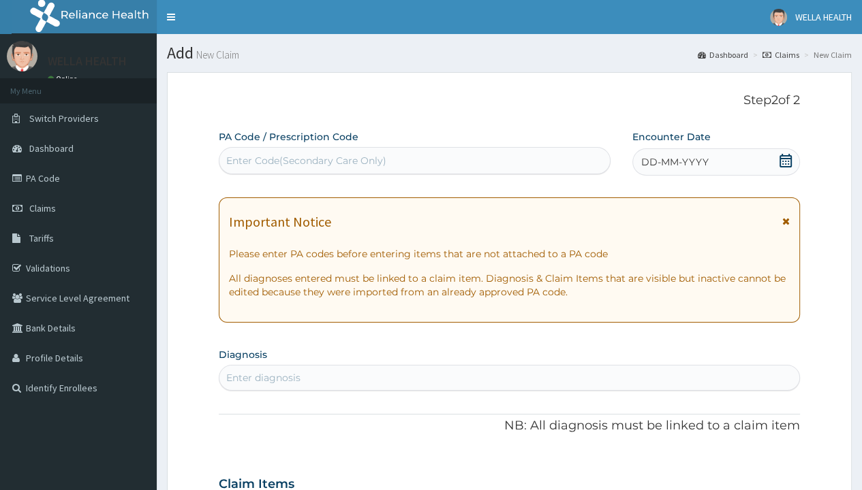
click at [674, 155] on span "DD-MM-YYYY" at bounding box center [674, 162] width 67 height 14
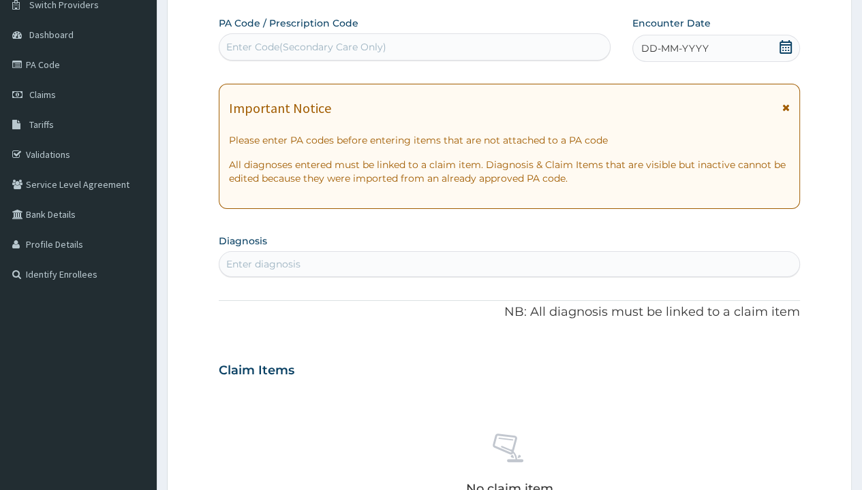
click at [305, 46] on div "Enter Code(Secondary Care Only)" at bounding box center [306, 47] width 160 height 14
type input "PR/060677CE"
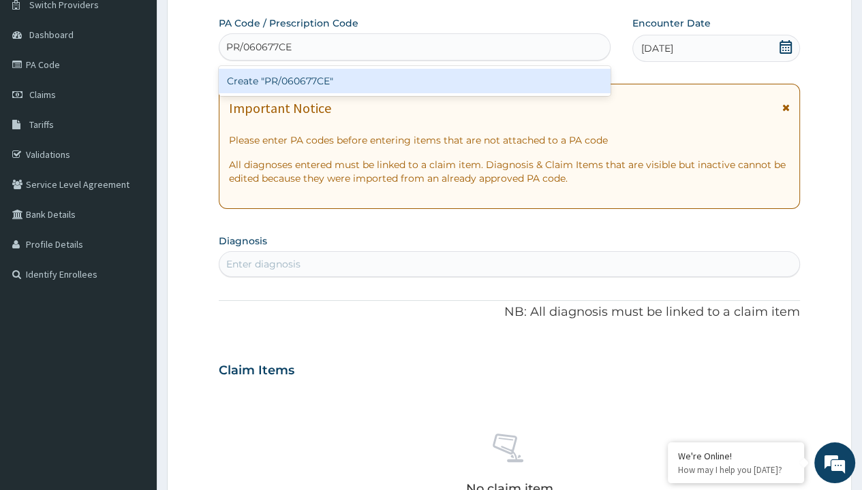
click at [414, 80] on div "Create "PR/060677CE"" at bounding box center [414, 81] width 391 height 25
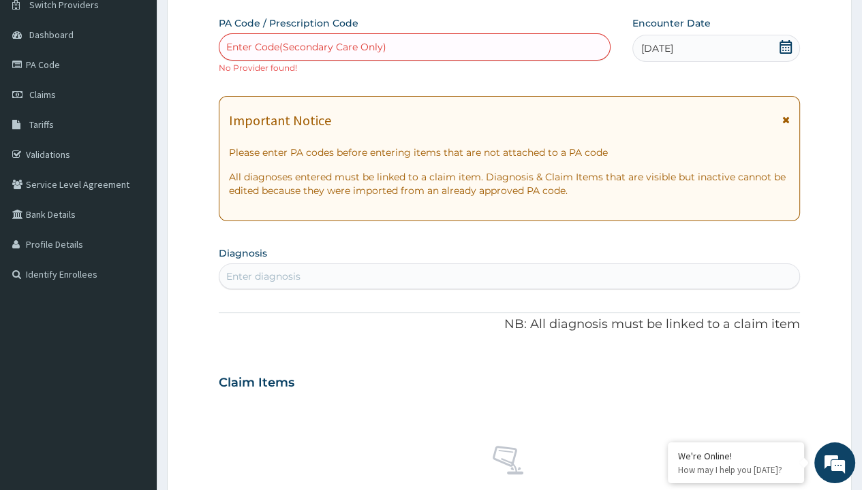
scroll to position [0, 0]
